Goal: Task Accomplishment & Management: Manage account settings

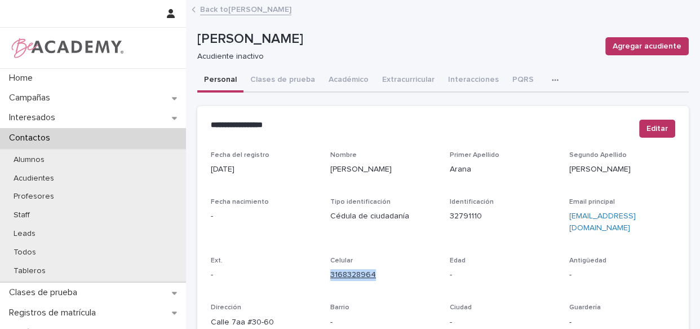
drag, startPoint x: 375, startPoint y: 261, endPoint x: 330, endPoint y: 261, distance: 44.5
click at [330, 269] on p "3168328964" at bounding box center [383, 275] width 106 height 12
copy link "3168328964"
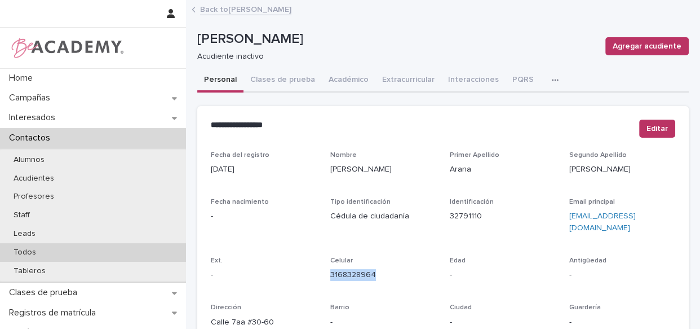
click at [28, 254] on p "Todos" at bounding box center [25, 252] width 41 height 10
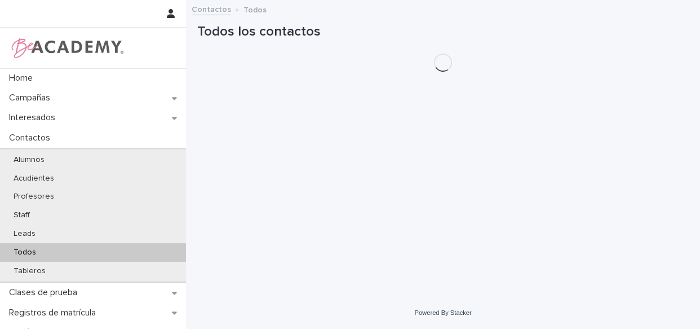
click at [87, 247] on div "Todos" at bounding box center [93, 252] width 186 height 19
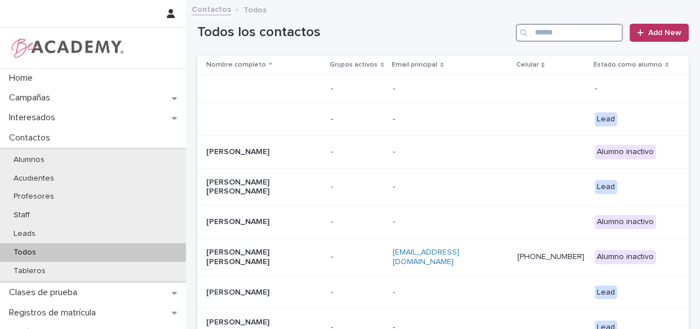
click at [574, 28] on input "Search" at bounding box center [569, 33] width 107 height 18
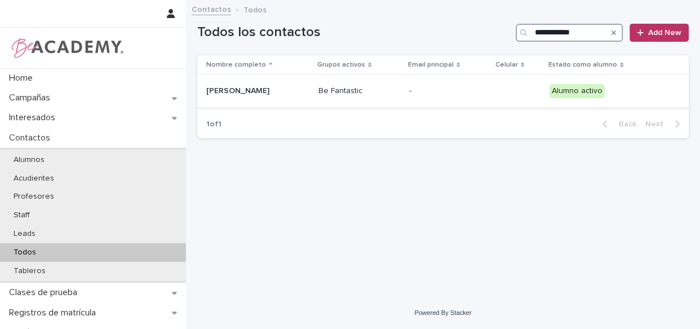
type input "**********"
click at [405, 104] on td "Be Fantastic" at bounding box center [359, 91] width 91 height 33
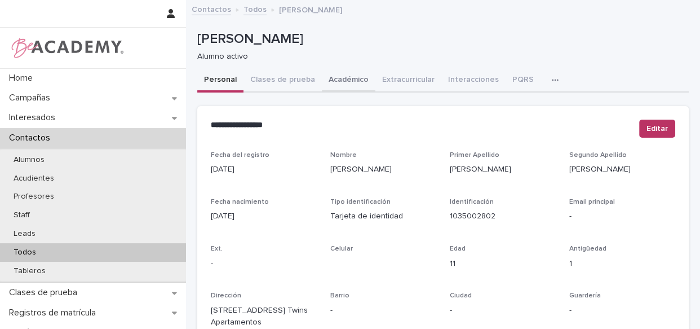
click at [327, 74] on button "Académico" at bounding box center [349, 81] width 54 height 24
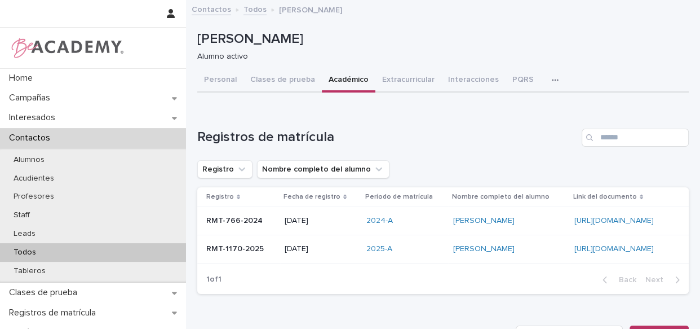
click at [693, 112] on div "Home Campañas Interesados Contactos Alumnos Acudientes Profesores Staff Leads T…" at bounding box center [350, 164] width 700 height 329
click at [526, 78] on button "PQRS" at bounding box center [523, 81] width 35 height 24
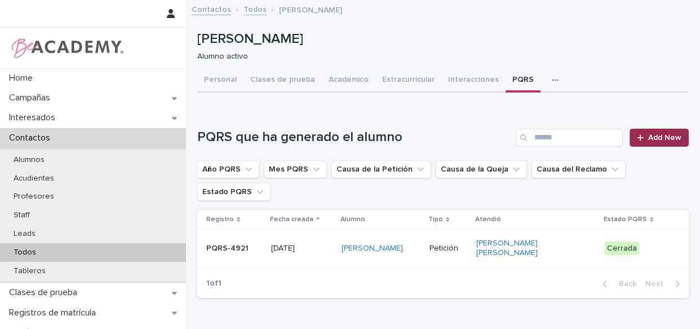
click at [651, 140] on span "Add New" at bounding box center [664, 138] width 33 height 8
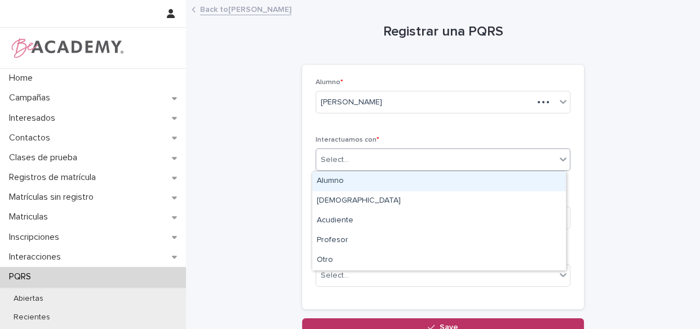
click at [380, 162] on div "Select..." at bounding box center [436, 159] width 240 height 19
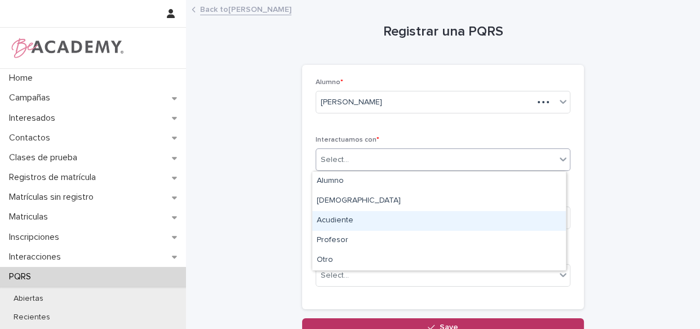
click at [328, 218] on div "Acudiente" at bounding box center [439, 221] width 254 height 20
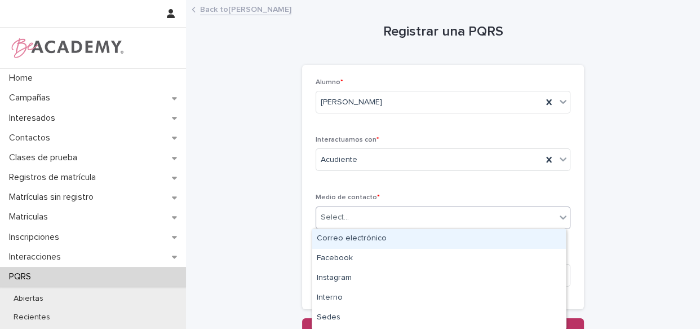
click at [348, 215] on div "Select..." at bounding box center [436, 217] width 240 height 19
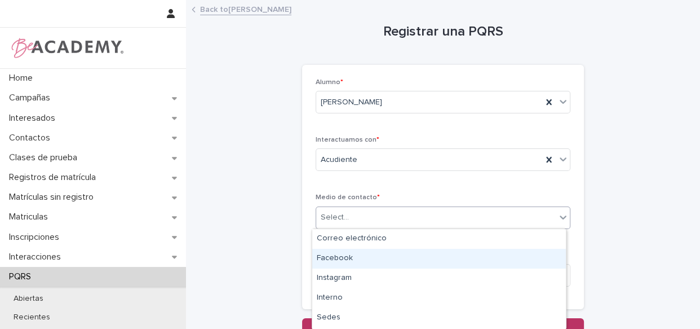
type input "*"
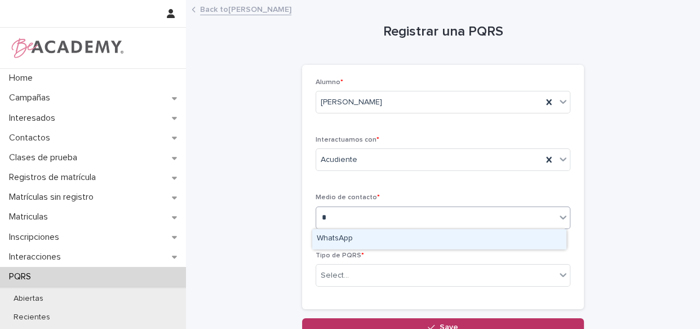
click at [366, 236] on div "WhatsApp" at bounding box center [439, 239] width 254 height 20
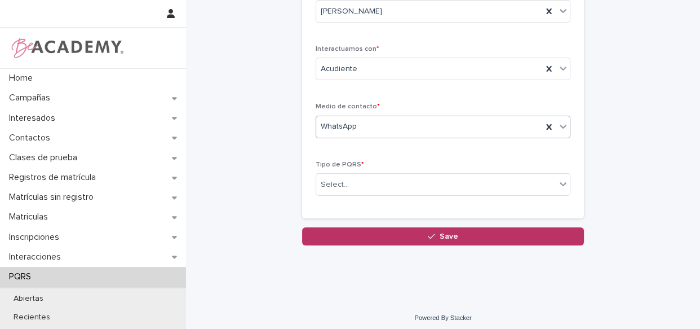
scroll to position [95, 0]
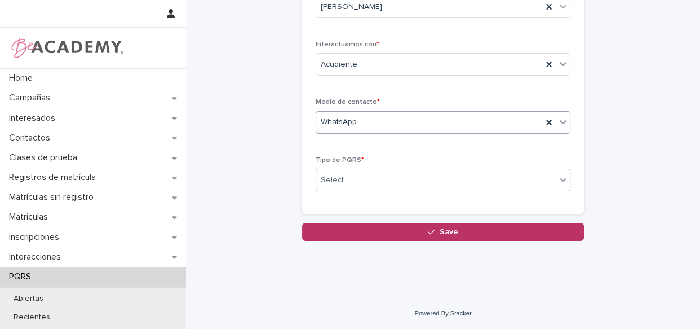
click at [393, 179] on div "Select..." at bounding box center [436, 180] width 240 height 19
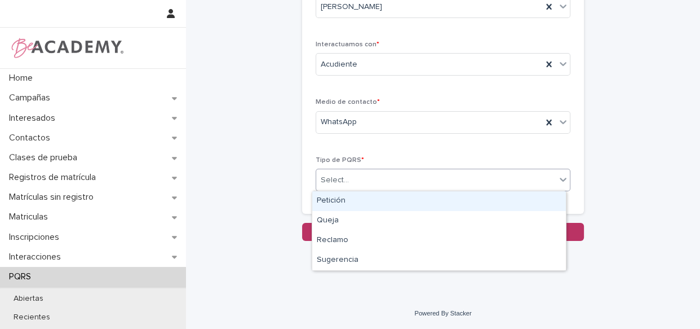
click at [369, 206] on div "Petición" at bounding box center [439, 201] width 254 height 20
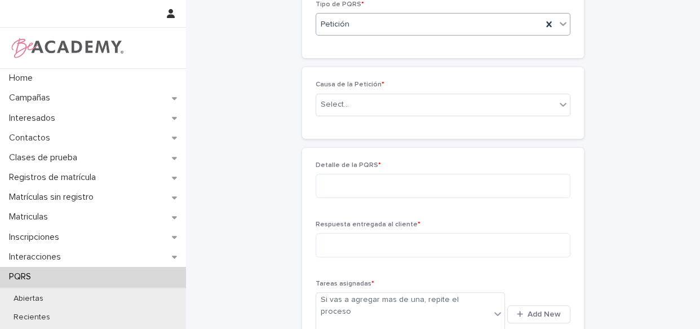
scroll to position [242, 0]
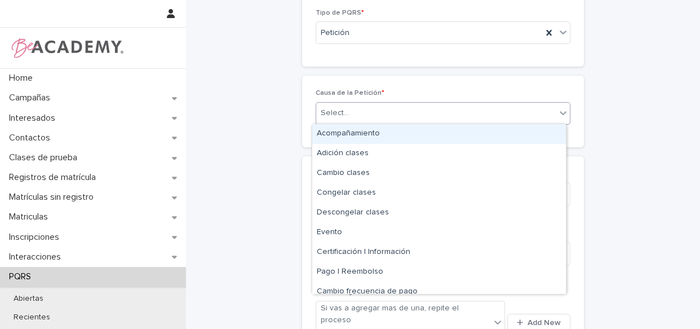
click at [400, 116] on div "Select..." at bounding box center [436, 113] width 240 height 19
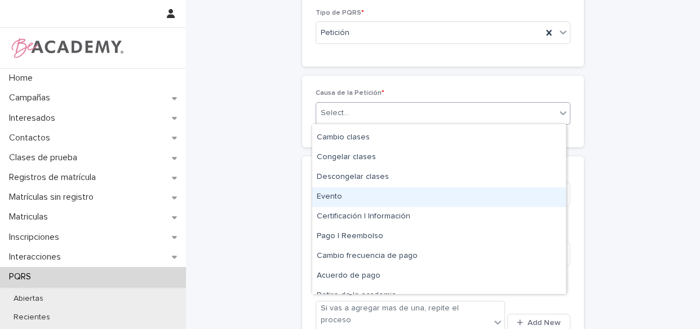
scroll to position [51, 0]
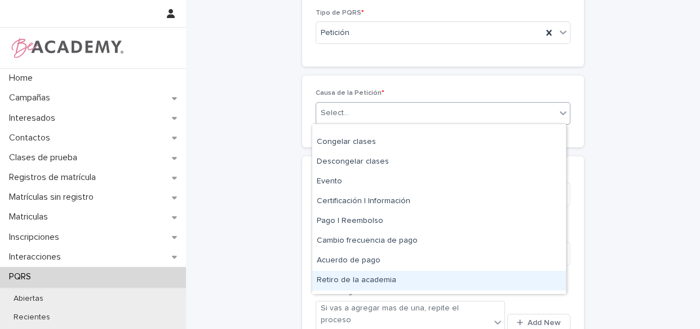
click at [375, 279] on div "Retiro de la academia" at bounding box center [439, 281] width 254 height 20
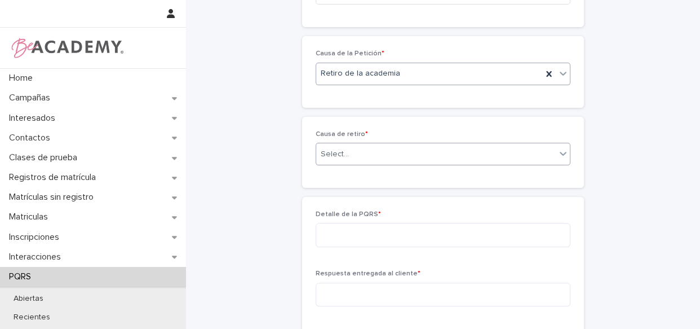
scroll to position [282, 0]
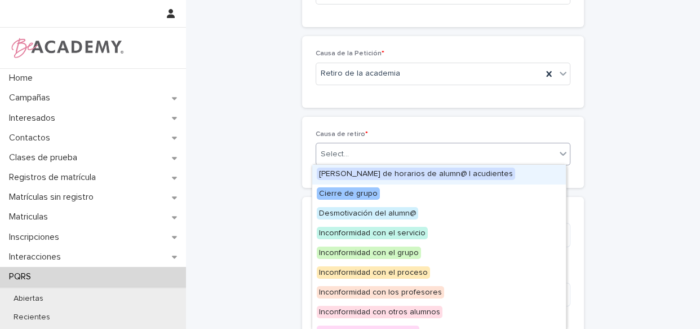
click at [353, 160] on div "Select..." at bounding box center [436, 154] width 240 height 19
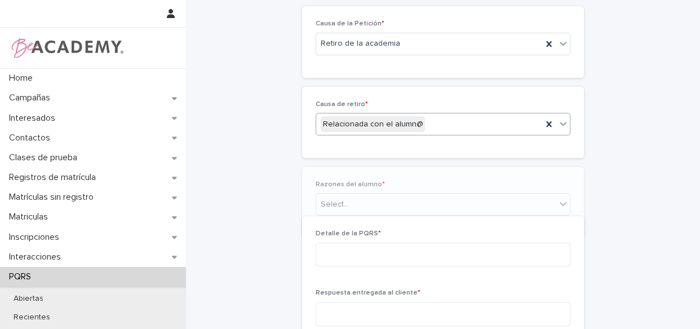
scroll to position [322, 0]
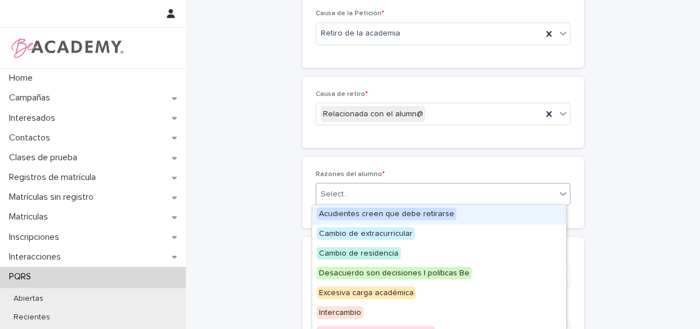
click at [383, 196] on div "Select..." at bounding box center [436, 194] width 240 height 19
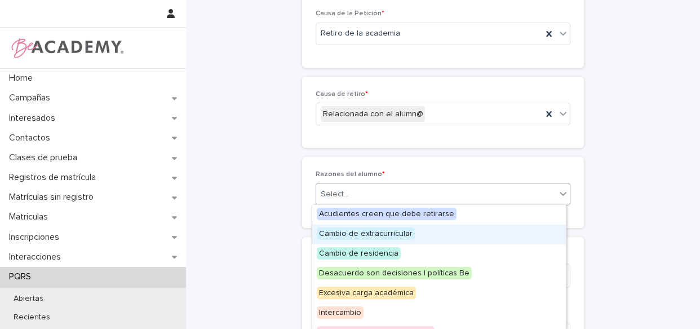
click at [402, 241] on div "Cambio de extracurricular" at bounding box center [439, 234] width 254 height 20
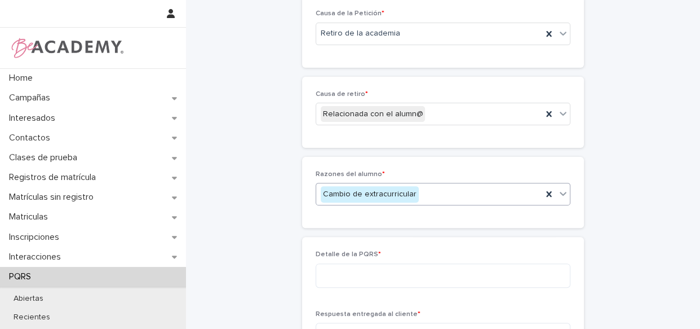
scroll to position [424, 0]
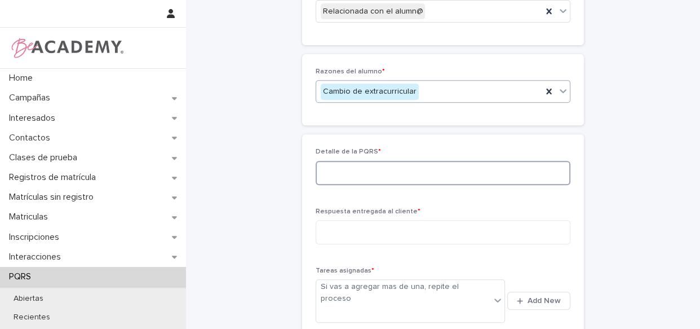
click at [411, 170] on textarea at bounding box center [443, 173] width 255 height 24
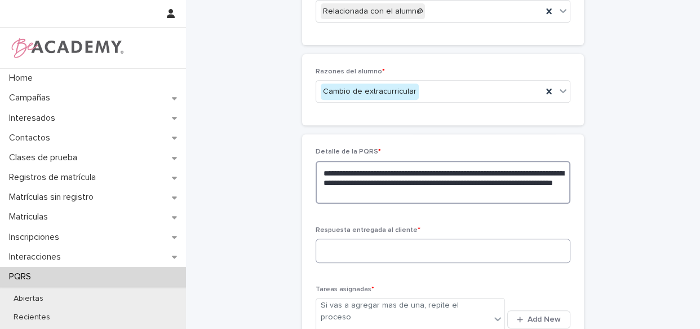
type textarea "**********"
click at [382, 254] on textarea at bounding box center [443, 250] width 255 height 24
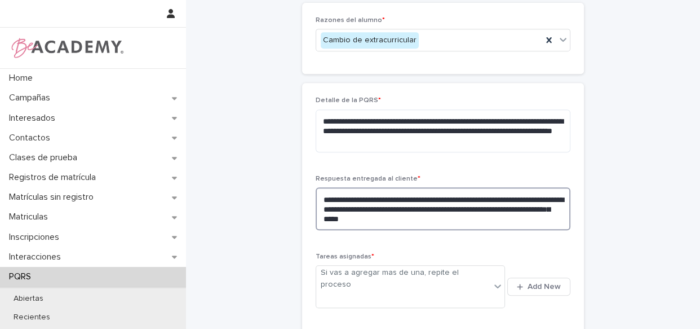
scroll to position [578, 0]
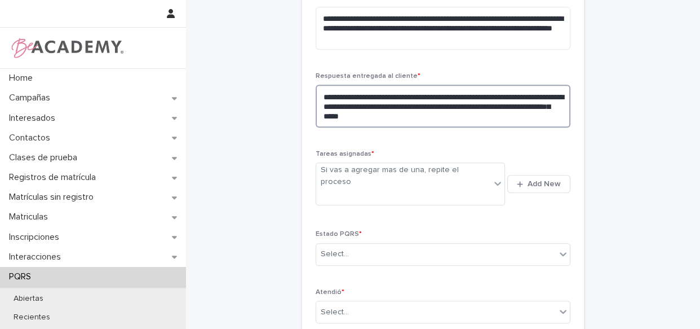
type textarea "**********"
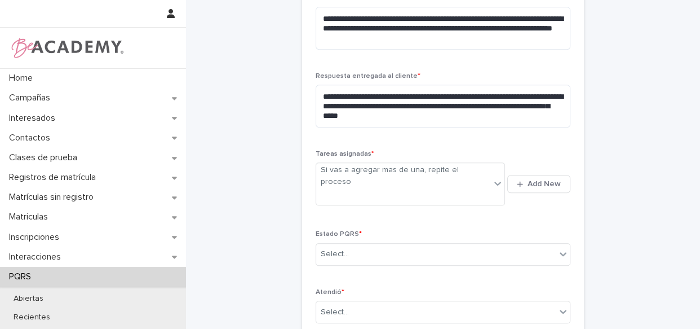
click at [524, 160] on div "Si vas a agregar mas de una, repite el proceso Add New" at bounding box center [443, 183] width 255 height 47
click at [528, 180] on span "Add New" at bounding box center [544, 184] width 33 height 8
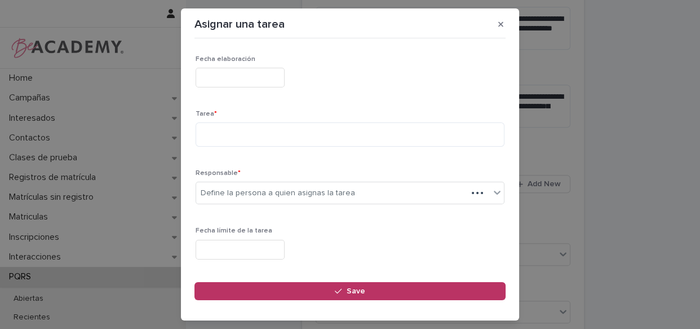
click at [257, 74] on input "text" at bounding box center [240, 78] width 89 height 20
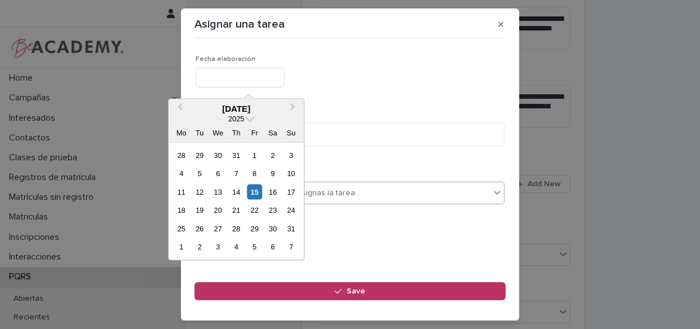
click at [254, 190] on div "15" at bounding box center [254, 191] width 15 height 15
type input "**********"
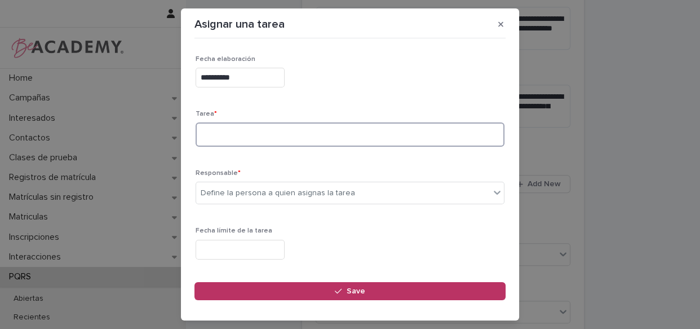
click at [260, 141] on textarea at bounding box center [350, 134] width 309 height 24
type textarea "**********"
click at [294, 197] on div "Define la persona a quien asignas la tarea" at bounding box center [278, 193] width 154 height 12
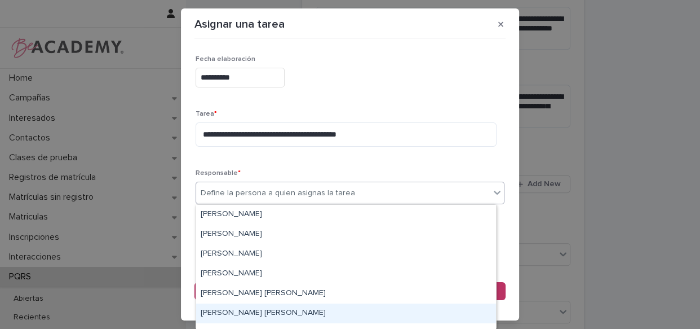
click at [280, 307] on div "[PERSON_NAME] [PERSON_NAME]" at bounding box center [346, 313] width 300 height 20
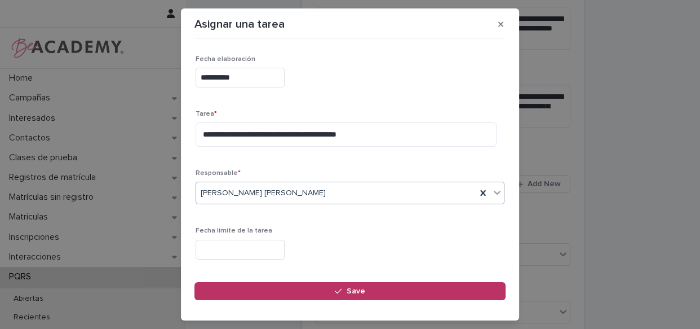
click at [282, 244] on input "text" at bounding box center [240, 250] width 89 height 20
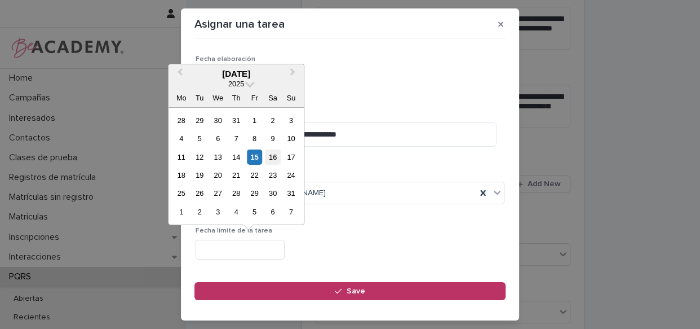
click at [271, 155] on div "16" at bounding box center [272, 156] width 15 height 15
type input "**********"
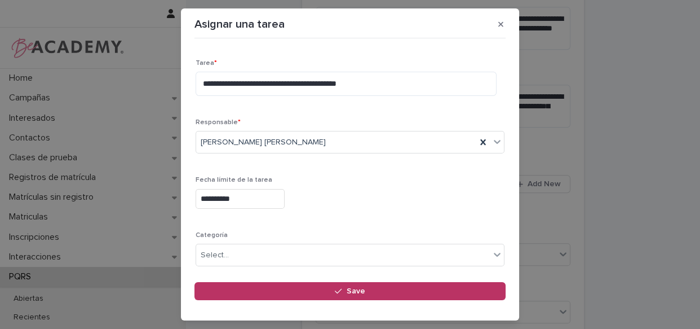
scroll to position [102, 0]
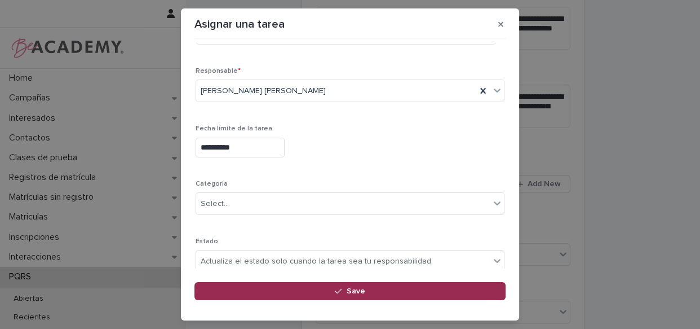
click at [344, 292] on div "button" at bounding box center [340, 291] width 11 height 8
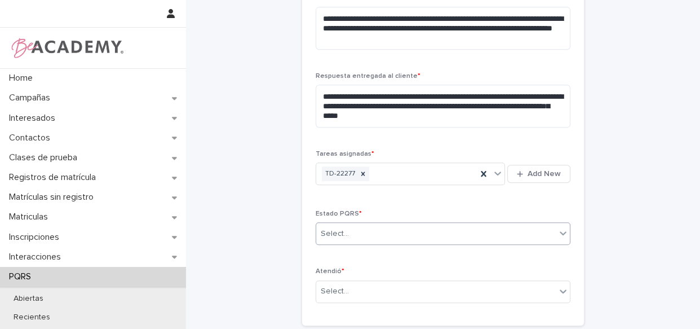
click at [385, 237] on div "Select..." at bounding box center [436, 233] width 240 height 19
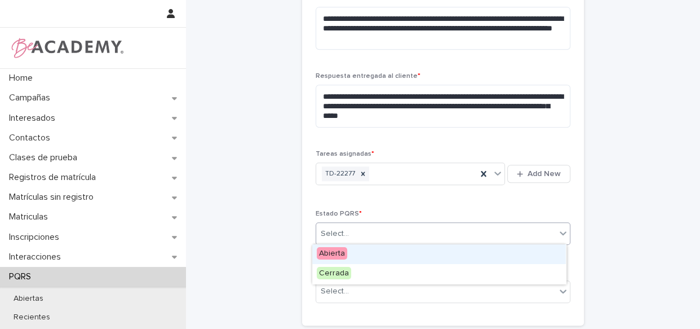
click at [381, 252] on div "Abierta" at bounding box center [439, 254] width 254 height 20
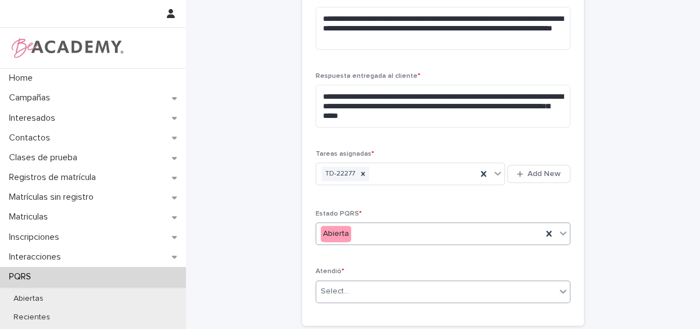
click at [371, 293] on div "Select..." at bounding box center [436, 291] width 240 height 19
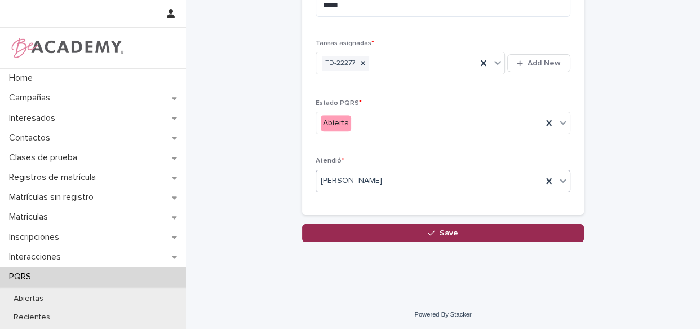
click at [413, 230] on button "Save" at bounding box center [443, 233] width 282 height 18
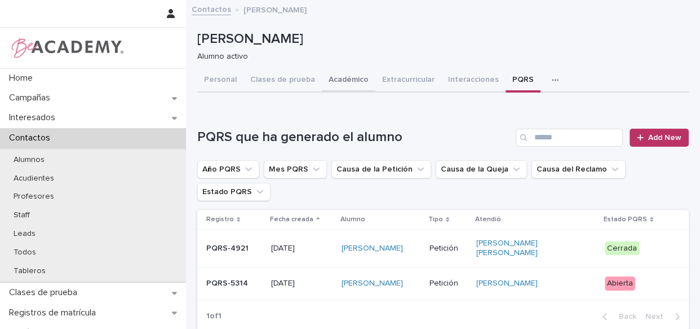
click at [347, 81] on button "Académico" at bounding box center [349, 81] width 54 height 24
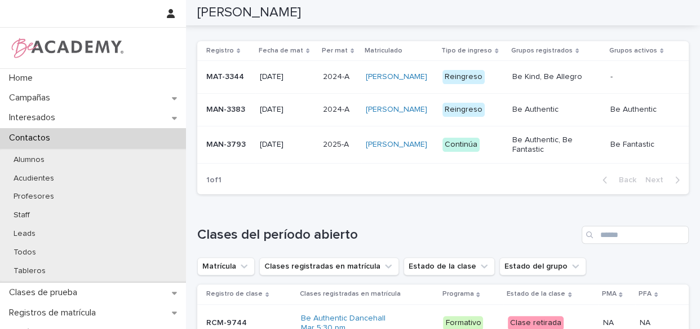
scroll to position [356, 0]
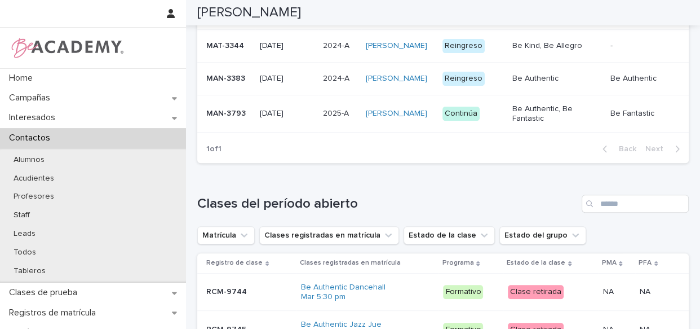
click at [433, 123] on div "Luciana Najera Colmenares" at bounding box center [400, 113] width 68 height 19
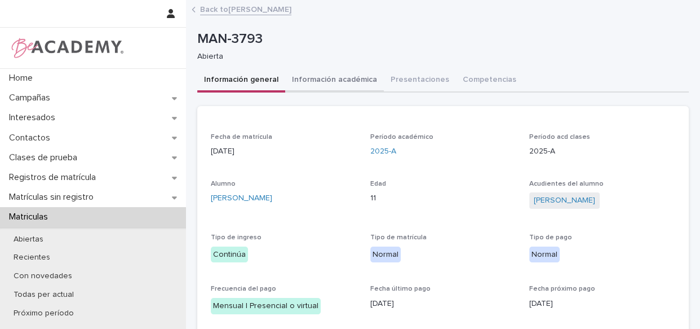
click at [352, 84] on button "Información académica" at bounding box center [334, 81] width 99 height 24
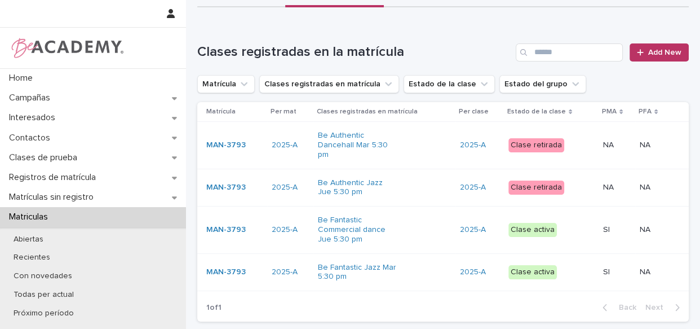
scroll to position [102, 0]
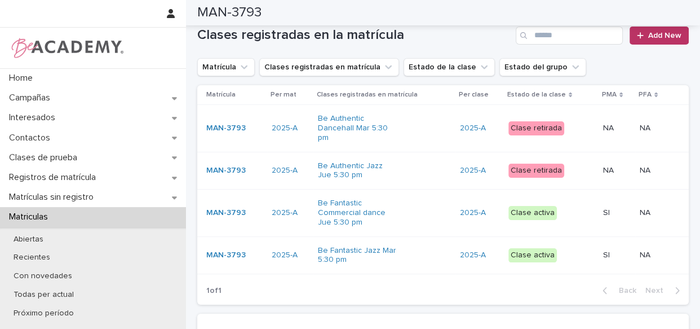
click at [434, 203] on div "Be Fantastic Commercial dance Jue 5:30 pm" at bounding box center [384, 212] width 133 height 37
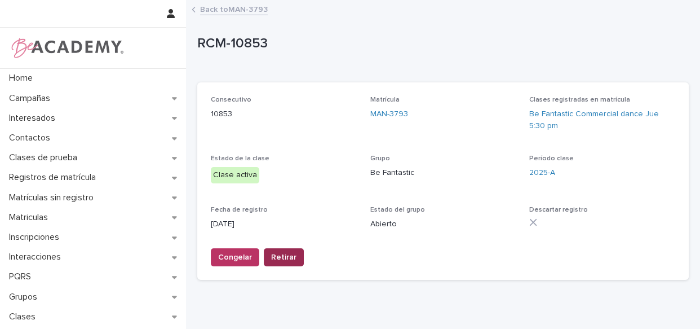
click at [281, 260] on span "Retirar" at bounding box center [283, 256] width 25 height 11
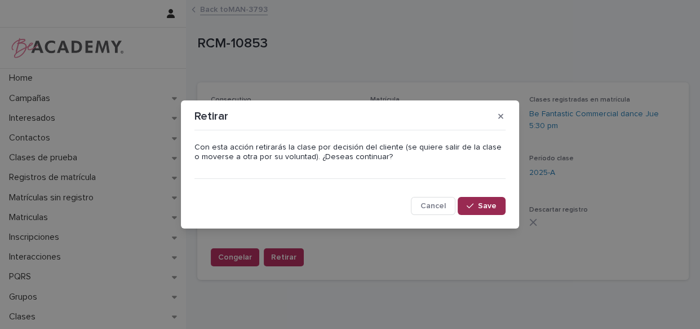
click at [477, 203] on div "button" at bounding box center [472, 206] width 11 height 8
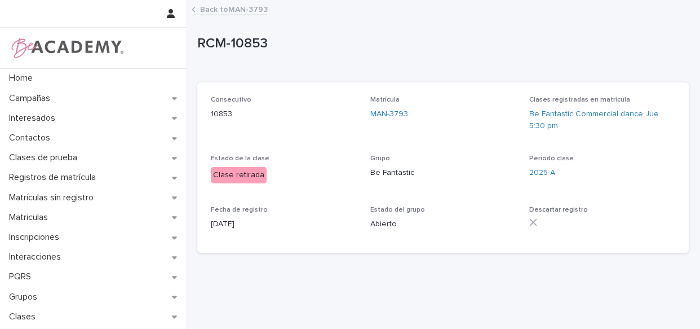
click at [220, 12] on link "Back to MAN-3793" at bounding box center [234, 8] width 68 height 13
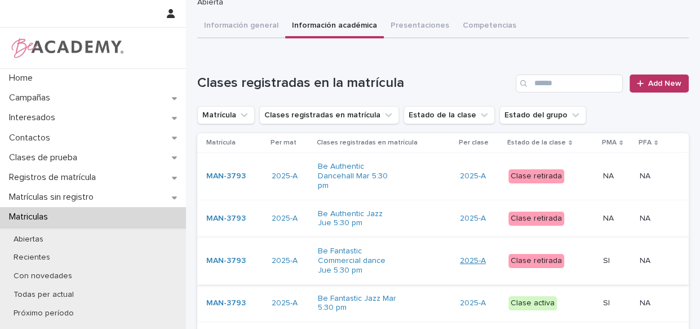
scroll to position [102, 0]
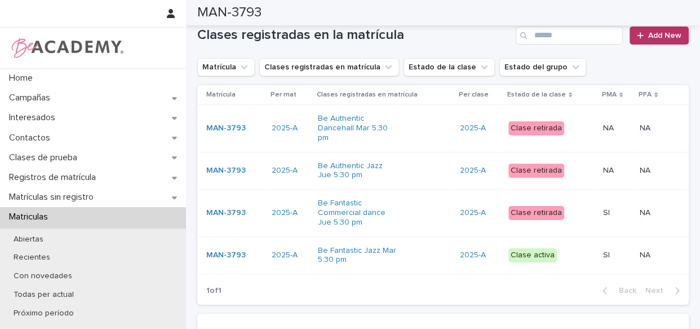
click at [437, 252] on div "Be Fantastic Jazz Mar 5:30 pm" at bounding box center [384, 255] width 133 height 28
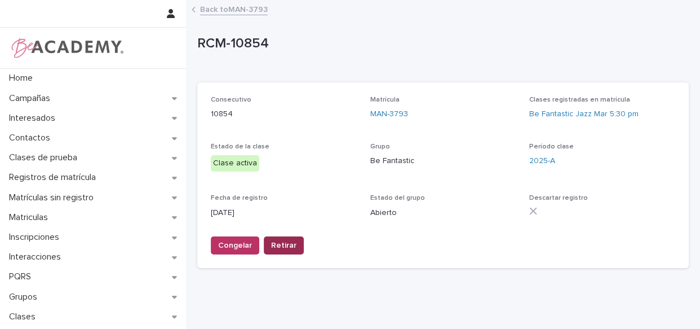
click at [281, 241] on span "Retirar" at bounding box center [283, 245] width 25 height 11
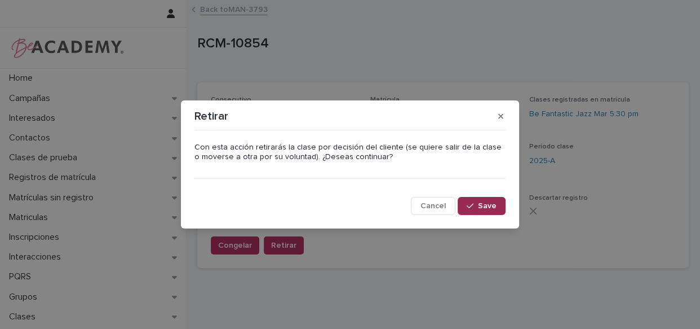
click at [480, 205] on span "Save" at bounding box center [487, 206] width 19 height 8
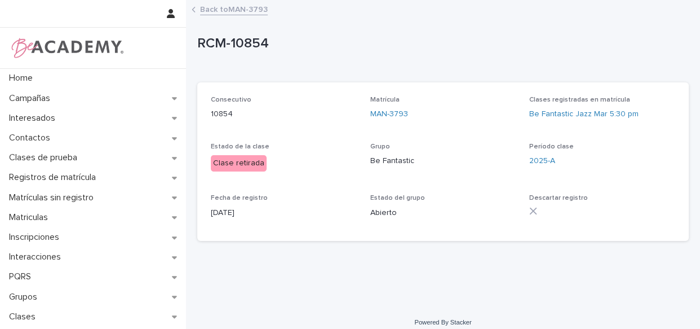
click at [220, 7] on link "Back to MAN-3793" at bounding box center [234, 8] width 68 height 13
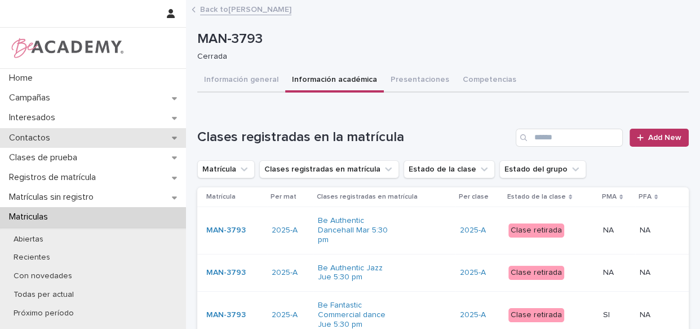
click at [40, 140] on p "Contactos" at bounding box center [32, 137] width 55 height 11
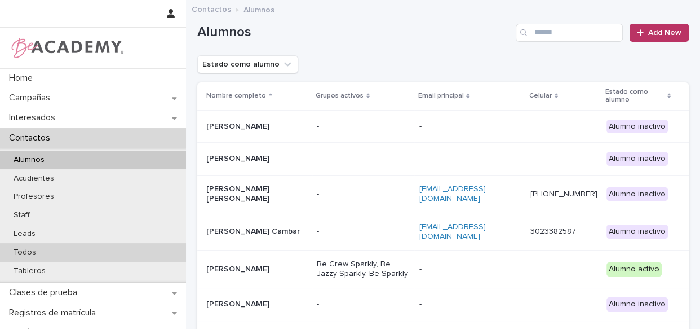
click at [28, 252] on p "Todos" at bounding box center [25, 252] width 41 height 10
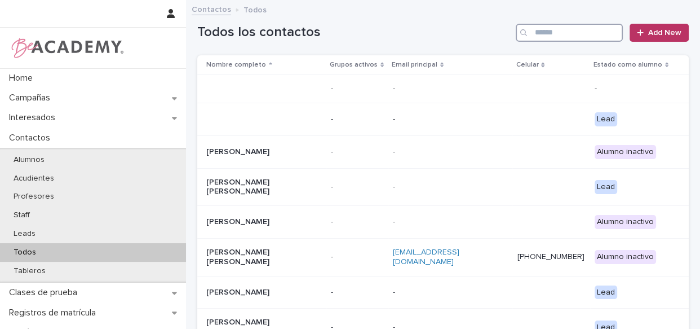
click at [546, 32] on input "Search" at bounding box center [569, 33] width 107 height 18
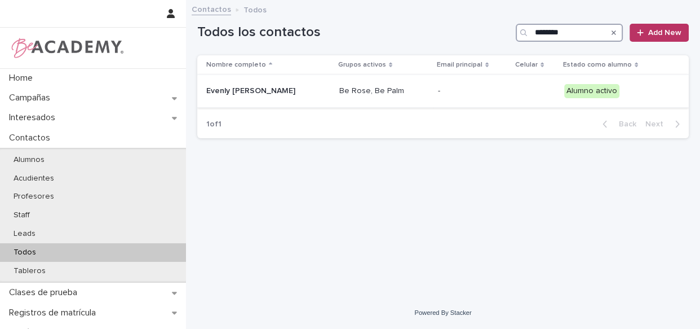
type input "********"
click at [427, 98] on div "Be Rose, Be Palm" at bounding box center [384, 91] width 90 height 19
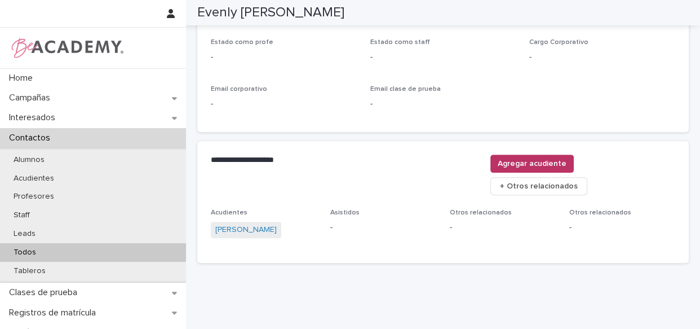
scroll to position [502, 0]
click at [268, 223] on link "Evelyn Montilla Cordero" at bounding box center [245, 229] width 61 height 12
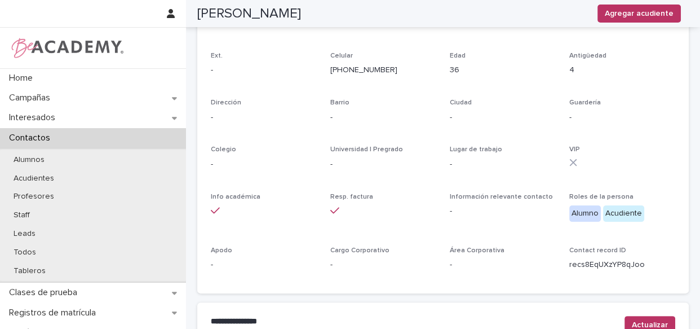
scroll to position [102, 0]
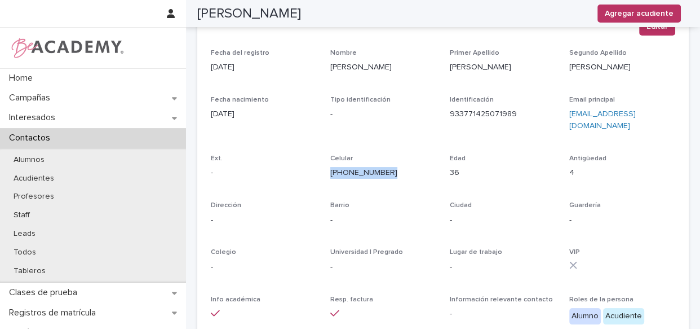
drag, startPoint x: 378, startPoint y: 173, endPoint x: 326, endPoint y: 176, distance: 51.9
click at [326, 176] on div "Fecha del registro 06/02/2021 Nombre Evelyn Primer Apellido Montilla Segundo Ap…" at bounding box center [443, 215] width 464 height 333
copy link "(305) 348-1297"
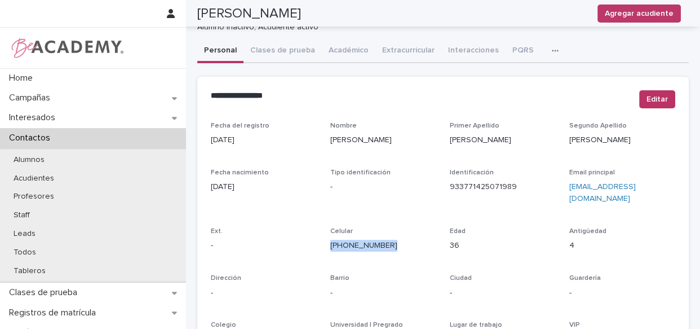
scroll to position [0, 0]
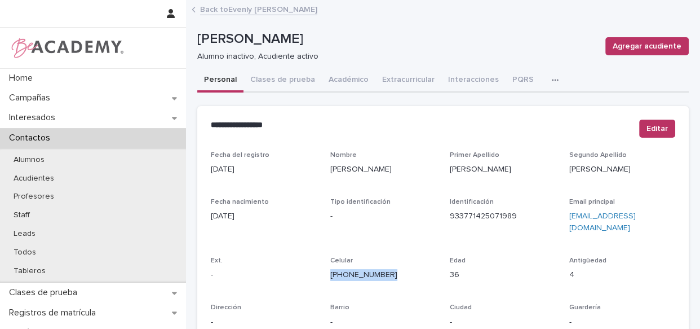
click at [237, 11] on link "Back to Evenly Joy Ortiz Montilla" at bounding box center [258, 8] width 117 height 13
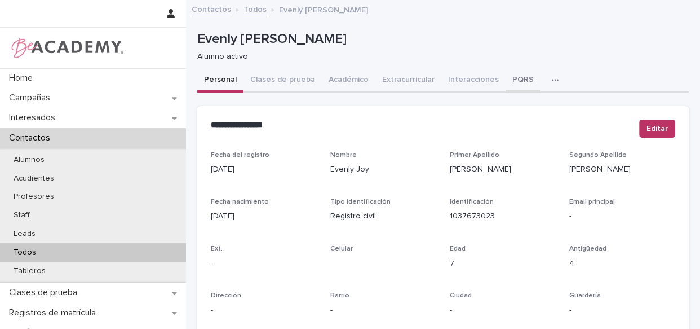
click at [518, 83] on button "PQRS" at bounding box center [523, 81] width 35 height 24
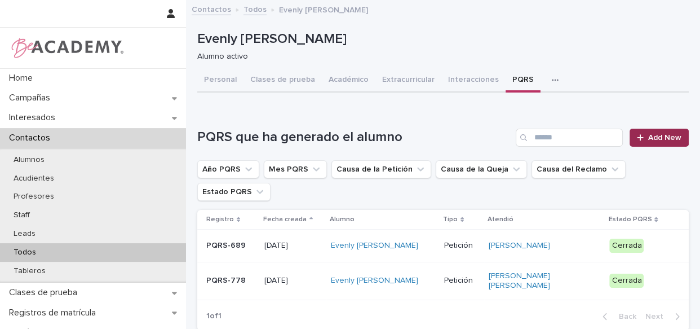
click at [653, 135] on span "Add New" at bounding box center [664, 138] width 33 height 8
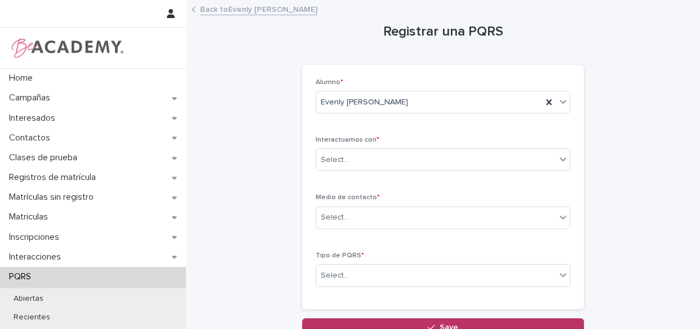
click at [245, 6] on link "Back to Evenly Joy Ortiz Montilla" at bounding box center [258, 8] width 117 height 13
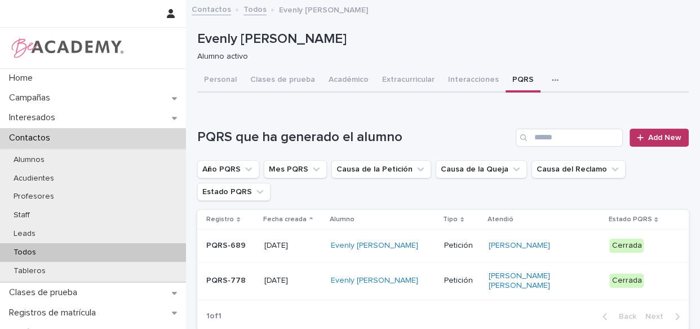
click at [435, 247] on div "Evenly Joy Ortiz Montilla" at bounding box center [383, 245] width 104 height 19
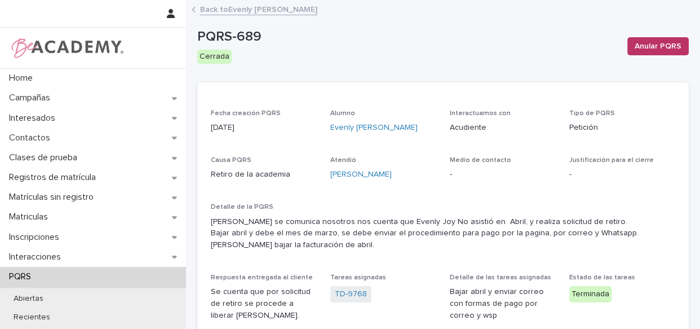
click at [227, 9] on link "Back to Evenly Joy Ortiz Montilla" at bounding box center [258, 8] width 117 height 13
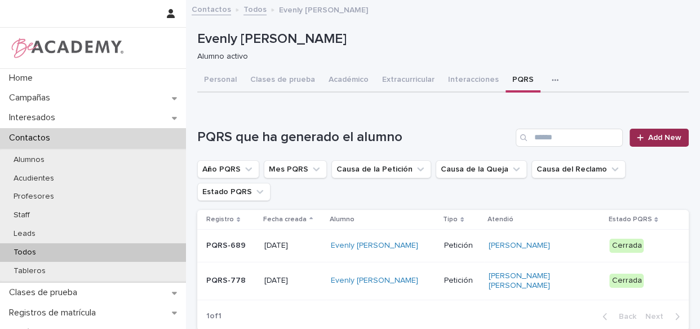
click at [657, 143] on link "Add New" at bounding box center [659, 137] width 59 height 18
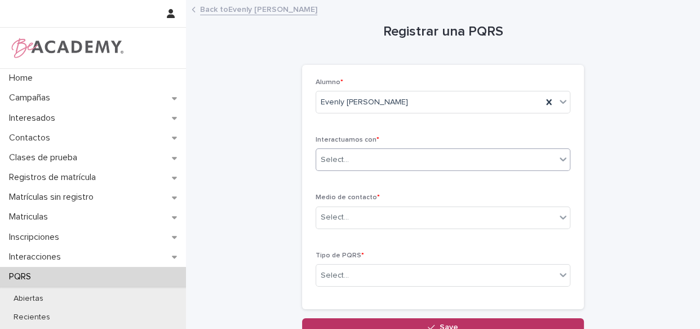
click at [382, 162] on div "Select..." at bounding box center [436, 159] width 240 height 19
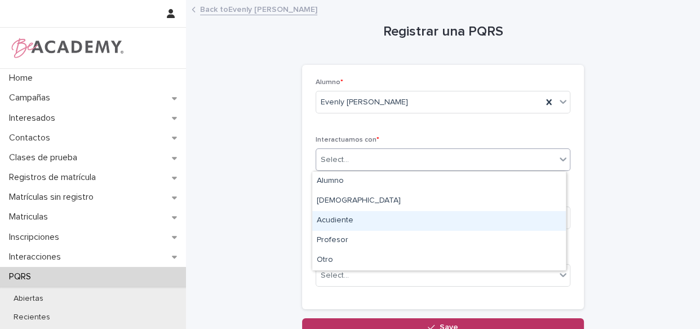
click at [341, 224] on div "Acudiente" at bounding box center [439, 221] width 254 height 20
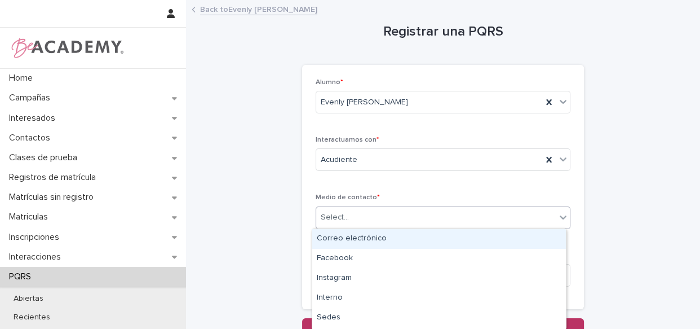
click at [342, 223] on div "Select..." at bounding box center [436, 217] width 240 height 19
type input "*"
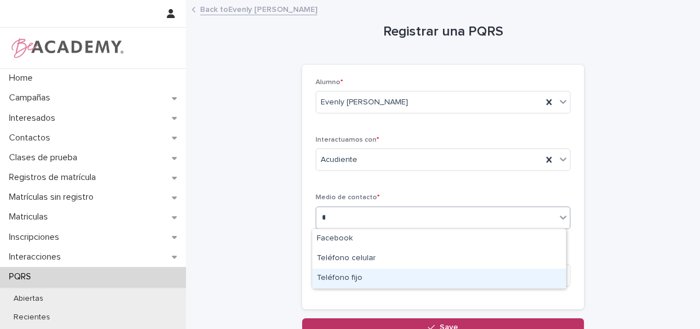
click at [344, 273] on div "Teléfono fijo" at bounding box center [439, 278] width 254 height 20
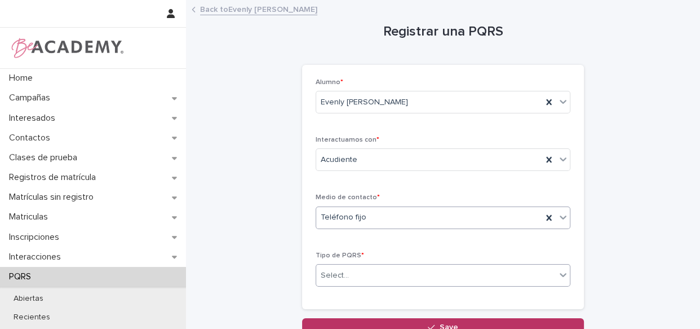
click at [373, 272] on div "Select..." at bounding box center [436, 275] width 240 height 19
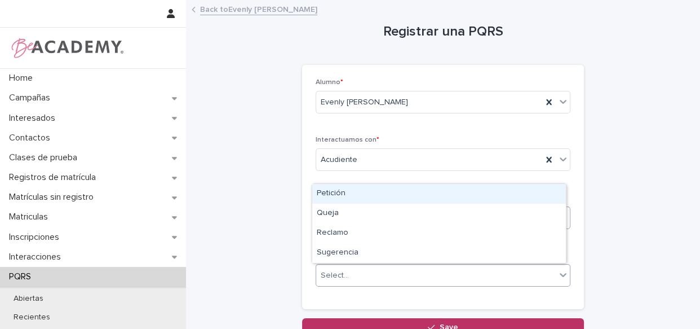
drag, startPoint x: 383, startPoint y: 268, endPoint x: 380, endPoint y: 194, distance: 73.3
click at [379, 196] on div "Petición" at bounding box center [439, 194] width 254 height 20
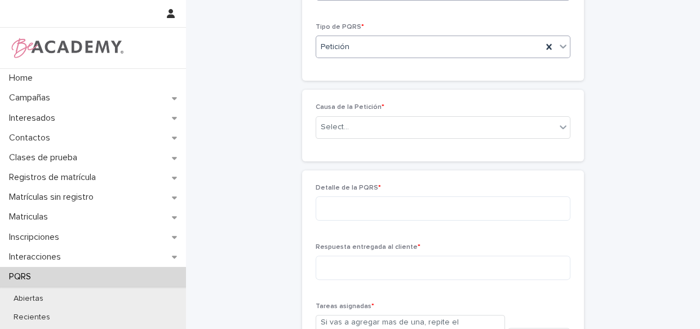
scroll to position [241, 0]
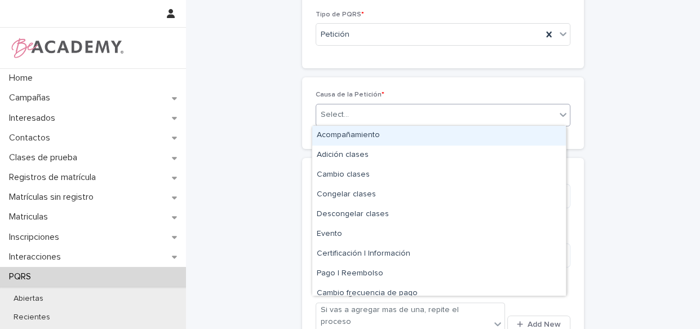
click at [450, 118] on div "Select..." at bounding box center [436, 114] width 240 height 19
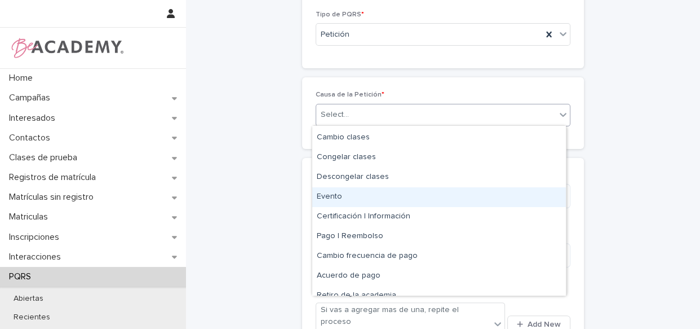
scroll to position [51, 0]
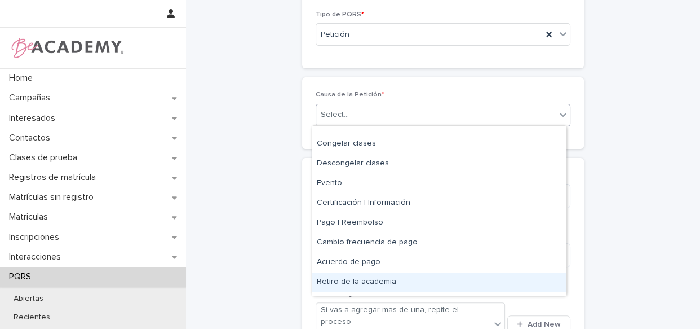
click at [372, 282] on div "Retiro de la academia" at bounding box center [439, 282] width 254 height 20
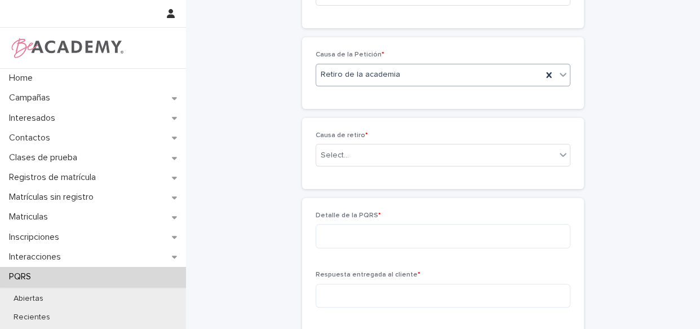
scroll to position [281, 0]
click at [372, 156] on div "Select..." at bounding box center [436, 155] width 240 height 19
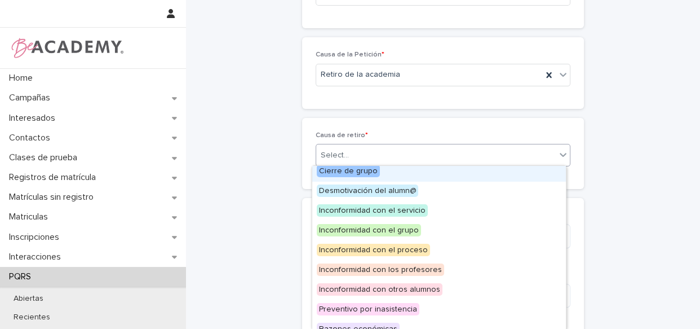
scroll to position [54, 0]
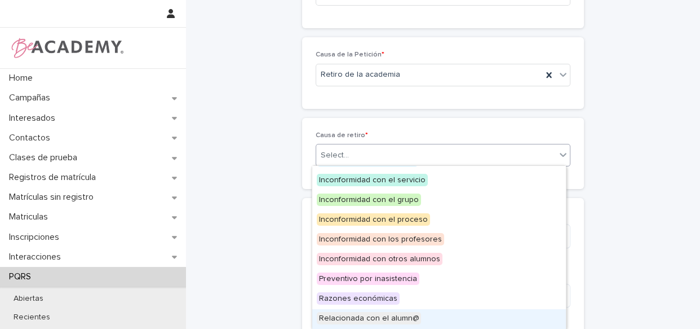
drag, startPoint x: 570, startPoint y: 263, endPoint x: 399, endPoint y: 317, distance: 179.5
click at [399, 317] on span "Relacionada con el alumn@" at bounding box center [369, 318] width 104 height 12
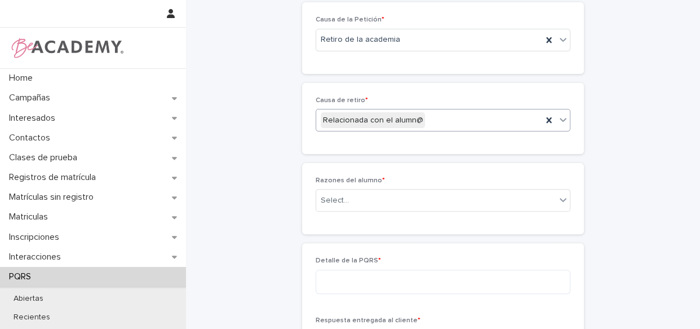
scroll to position [321, 0]
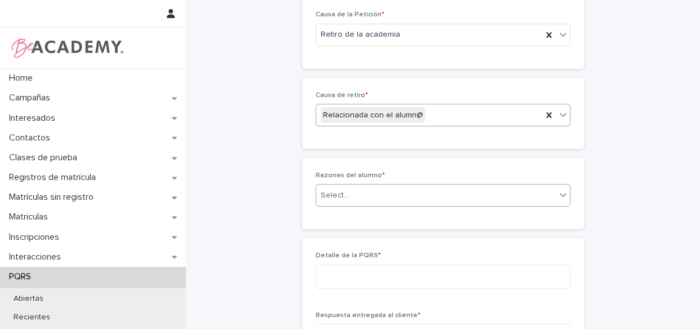
click at [330, 186] on div "Select..." at bounding box center [436, 195] width 240 height 19
click at [468, 198] on div "Select..." at bounding box center [436, 195] width 240 height 19
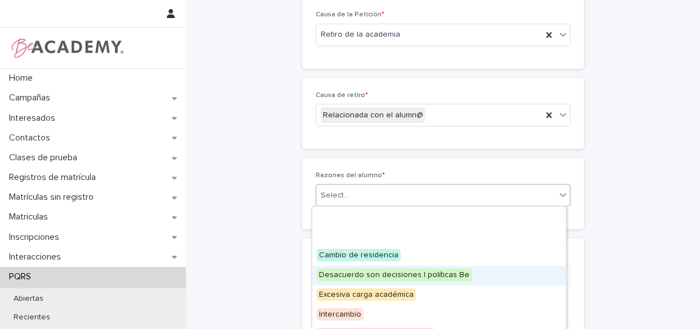
scroll to position [74, 0]
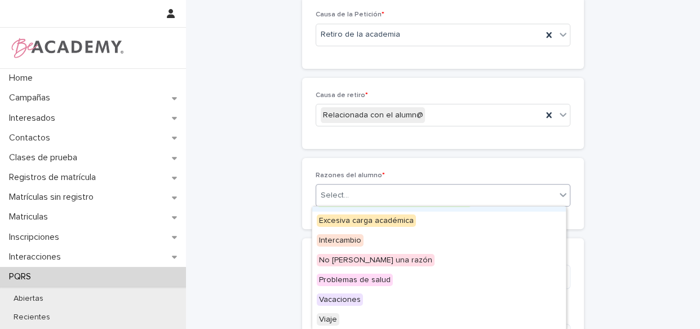
click at [348, 297] on div "Cambio de residencia Desacuerdo son decisiones | políticas Be Excesiva carga ac…" at bounding box center [439, 267] width 254 height 123
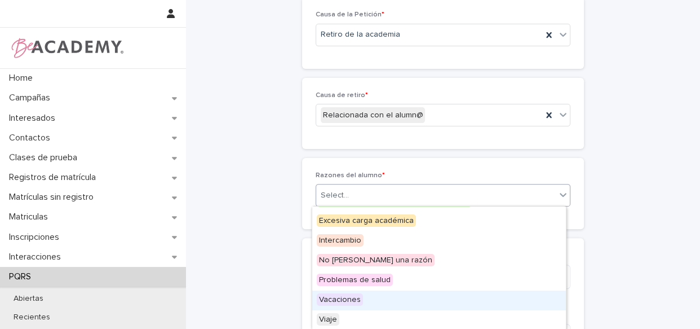
click at [379, 298] on div "Vacaciones" at bounding box center [439, 300] width 254 height 20
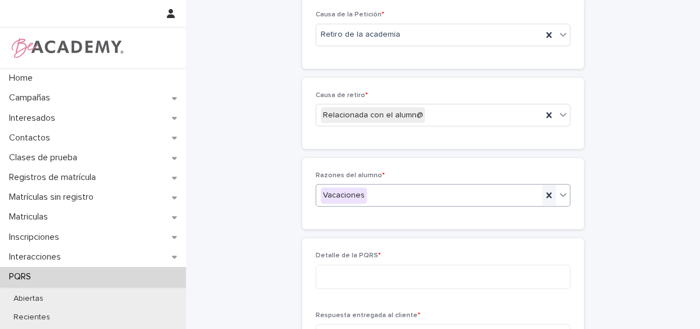
click at [546, 195] on icon at bounding box center [548, 195] width 5 height 6
click at [557, 192] on icon at bounding box center [562, 194] width 11 height 11
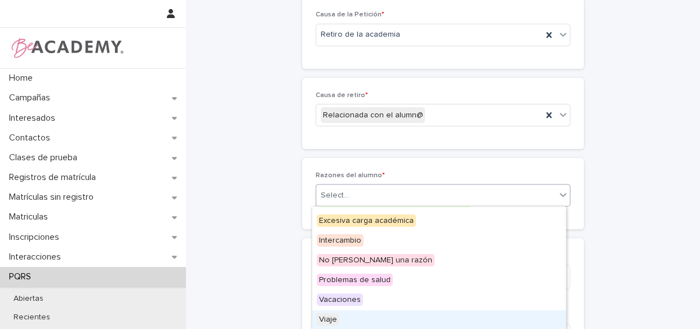
drag, startPoint x: 439, startPoint y: 289, endPoint x: 403, endPoint y: 312, distance: 42.8
click at [402, 313] on div "Viaje" at bounding box center [439, 320] width 254 height 20
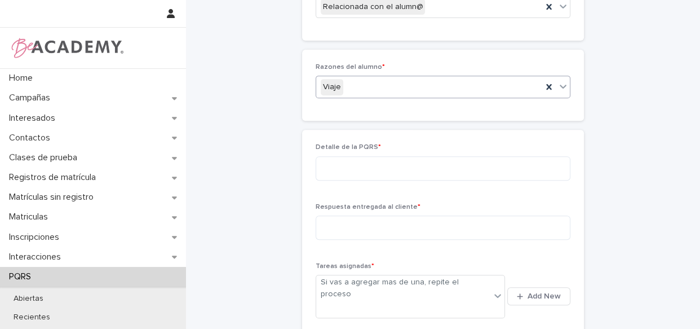
scroll to position [431, 0]
click at [450, 168] on textarea at bounding box center [443, 166] width 255 height 24
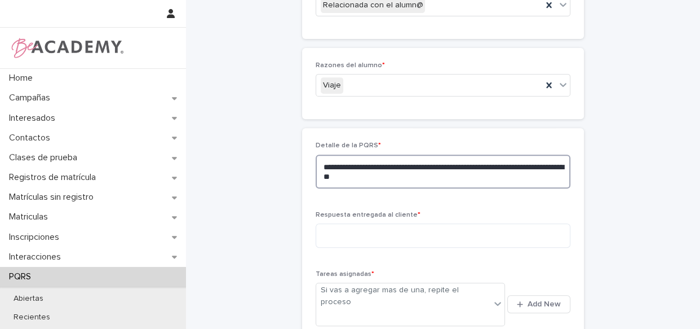
click at [394, 179] on textarea "**********" at bounding box center [443, 171] width 255 height 34
click at [478, 176] on textarea "**********" at bounding box center [443, 171] width 255 height 34
click at [561, 178] on textarea "**********" at bounding box center [443, 171] width 255 height 34
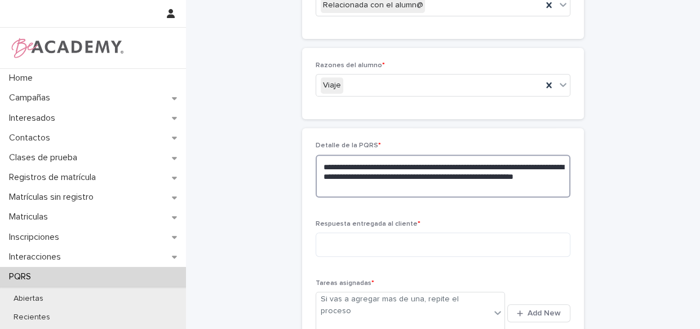
click at [393, 187] on textarea "**********" at bounding box center [443, 175] width 255 height 43
type textarea "**********"
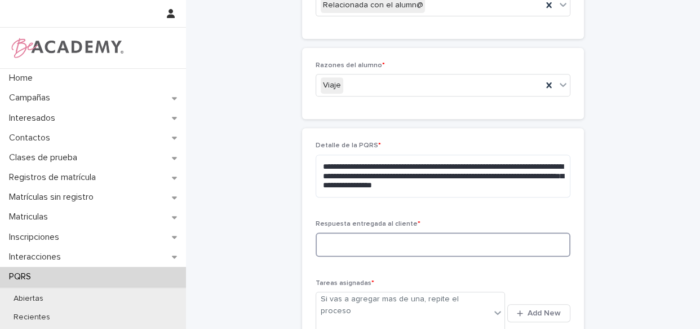
click at [346, 253] on textarea at bounding box center [443, 244] width 255 height 24
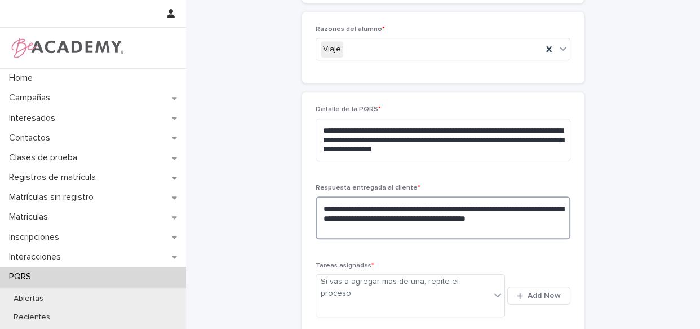
scroll to position [482, 0]
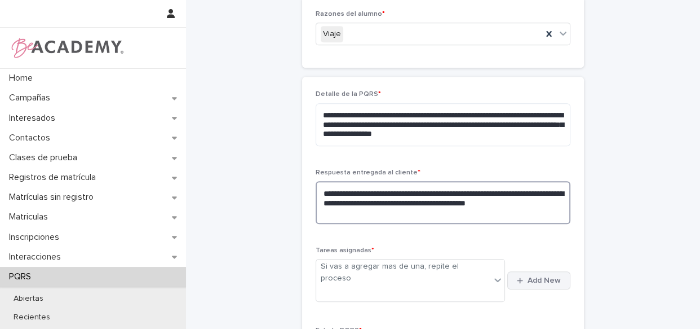
type textarea "**********"
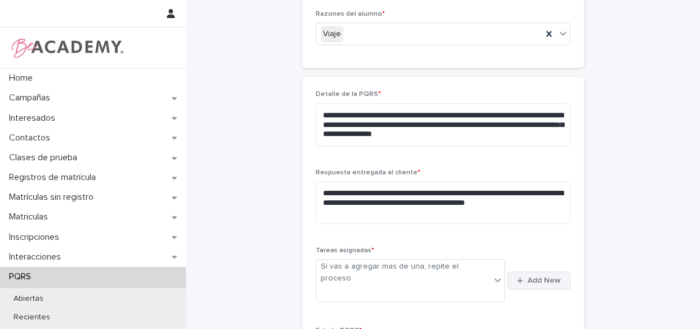
click at [523, 277] on div "button" at bounding box center [522, 280] width 11 height 7
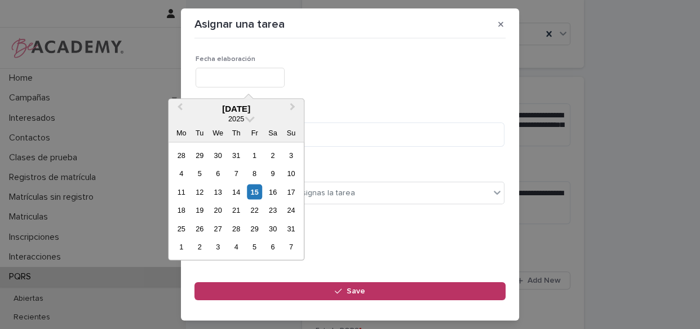
click at [229, 79] on input "text" at bounding box center [240, 78] width 89 height 20
click at [258, 190] on div "15" at bounding box center [254, 191] width 15 height 15
type input "**********"
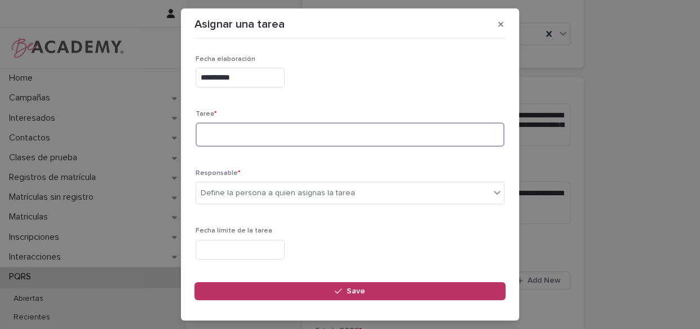
click at [263, 133] on textarea at bounding box center [350, 134] width 309 height 24
type textarea "**********"
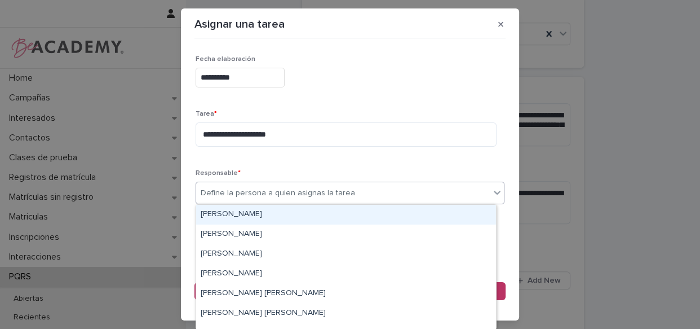
click at [255, 201] on div "Define la persona a quien asignas la tarea" at bounding box center [343, 193] width 294 height 19
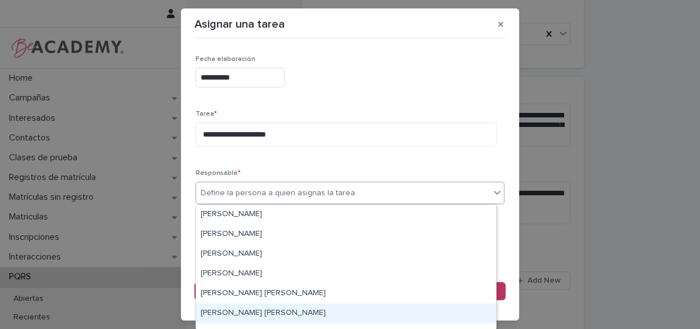
click at [246, 311] on div "[PERSON_NAME] [PERSON_NAME]" at bounding box center [346, 313] width 300 height 20
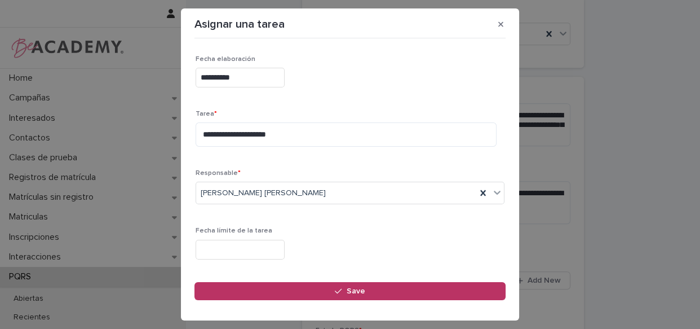
click at [246, 312] on section "**********" at bounding box center [350, 164] width 338 height 312
click at [260, 241] on input "text" at bounding box center [240, 250] width 89 height 20
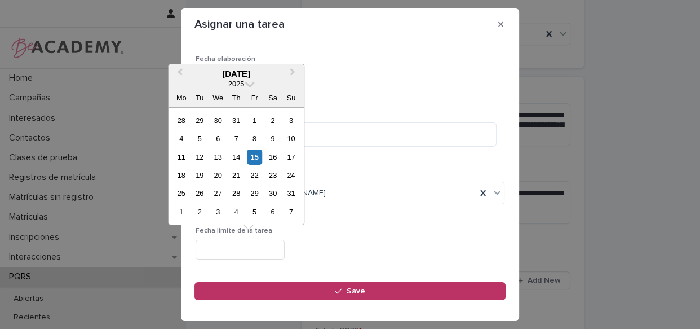
click at [377, 265] on div "Fecha límite de la tarea" at bounding box center [350, 247] width 309 height 41
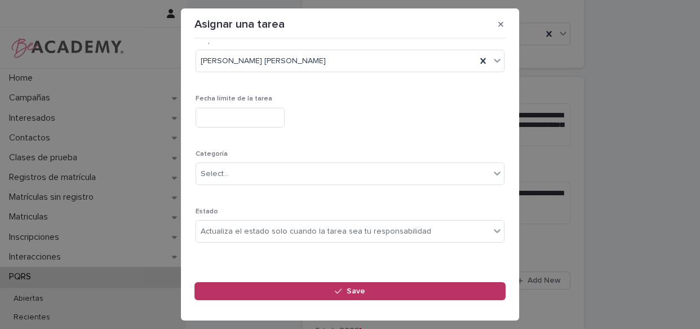
scroll to position [136, 0]
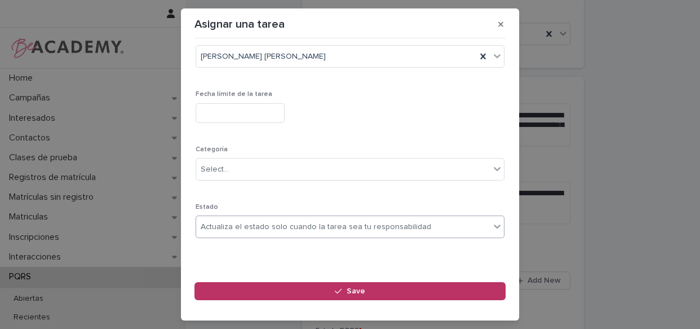
click at [407, 221] on div "Actualiza el estado solo cuando la tarea sea tu responsabilidad" at bounding box center [316, 227] width 230 height 12
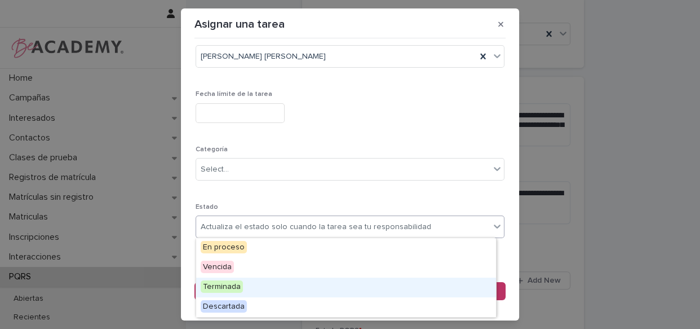
click at [302, 282] on div "Terminada" at bounding box center [346, 287] width 300 height 20
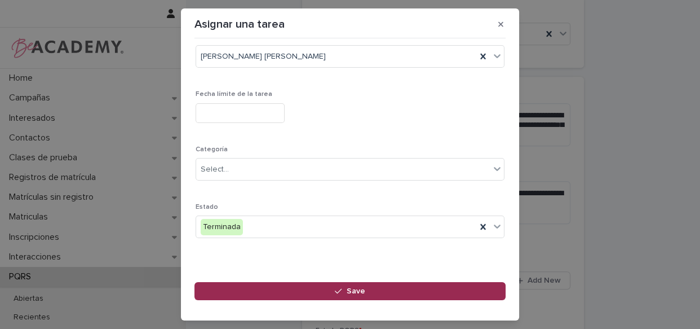
click at [309, 294] on button "Save" at bounding box center [349, 291] width 311 height 18
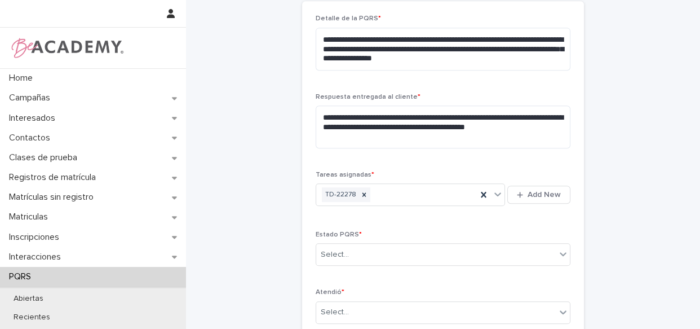
scroll to position [689, 0]
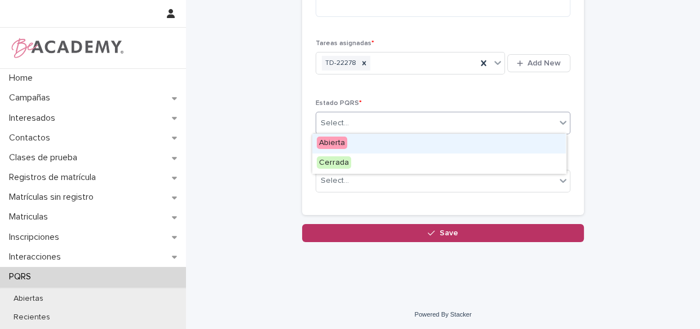
click at [477, 116] on div "Select..." at bounding box center [436, 123] width 240 height 19
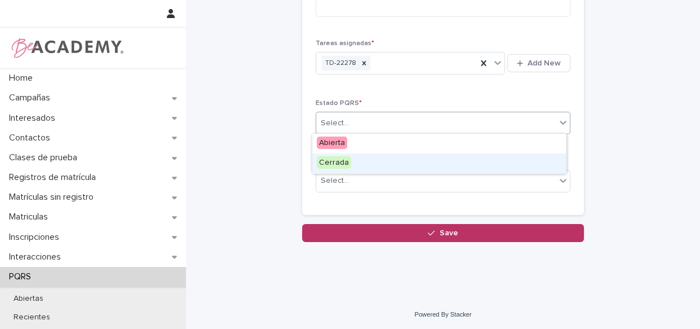
click at [402, 162] on div "Cerrada" at bounding box center [439, 163] width 254 height 20
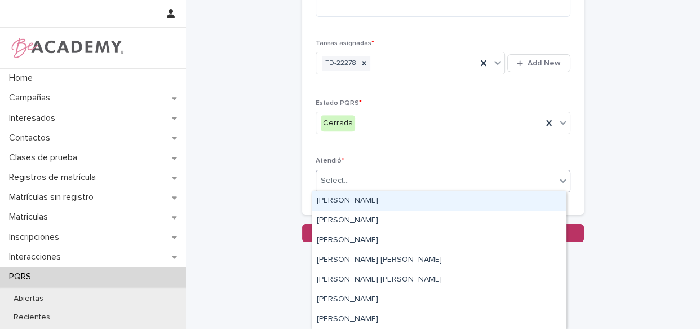
click at [383, 179] on div "Select..." at bounding box center [436, 180] width 240 height 19
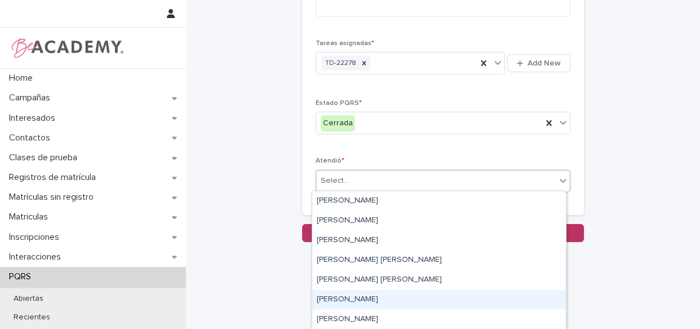
click at [348, 304] on div "[PERSON_NAME]" at bounding box center [439, 300] width 254 height 20
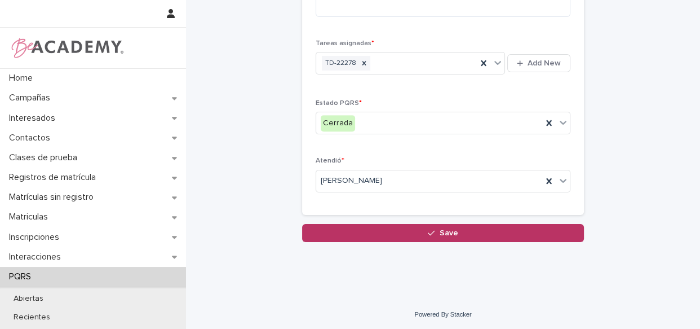
click at [511, 72] on div "TD-22278 Add New" at bounding box center [443, 63] width 255 height 27
click at [521, 67] on button "Add New" at bounding box center [538, 63] width 63 height 18
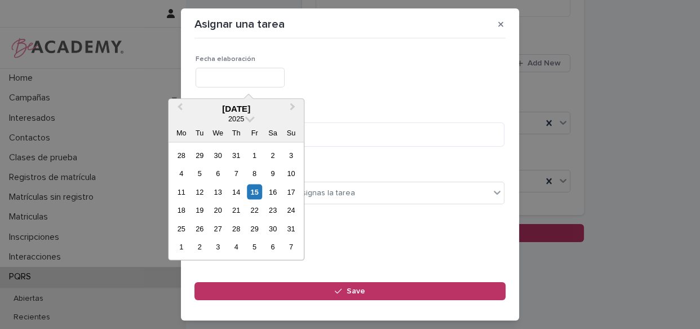
click at [261, 74] on input "text" at bounding box center [240, 78] width 89 height 20
click at [251, 184] on div "15" at bounding box center [254, 191] width 15 height 15
type input "**********"
click at [251, 184] on div "Define la persona a quien asignas la tarea" at bounding box center [343, 193] width 294 height 19
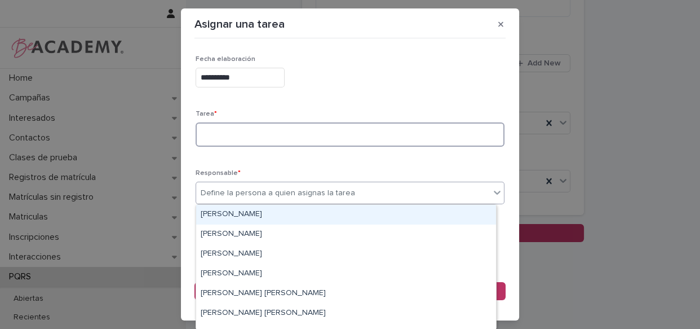
click at [259, 130] on textarea at bounding box center [350, 134] width 309 height 24
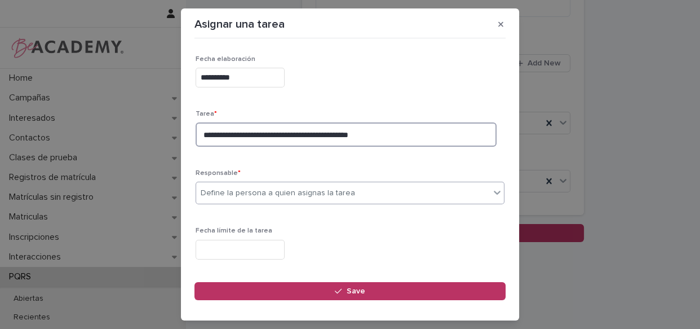
type textarea "**********"
click at [238, 190] on div "Define la persona a quien asignas la tarea" at bounding box center [278, 193] width 154 height 12
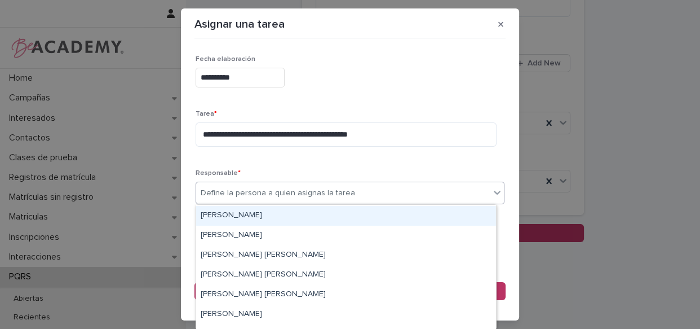
scroll to position [37, 0]
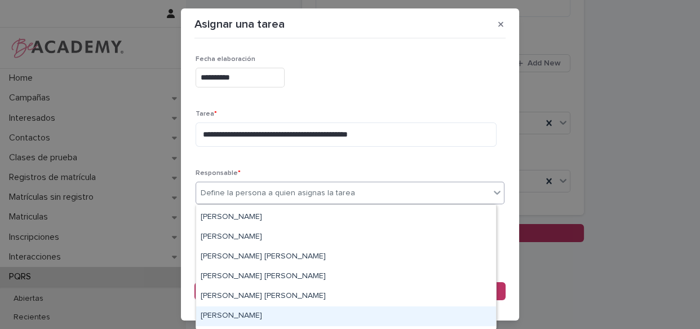
click at [373, 321] on div "[PERSON_NAME]" at bounding box center [346, 316] width 300 height 20
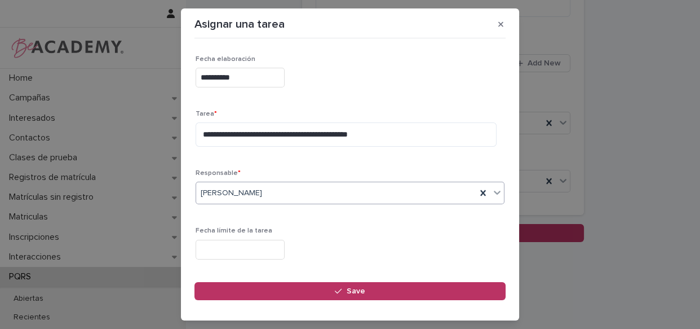
click at [236, 248] on input "text" at bounding box center [240, 250] width 89 height 20
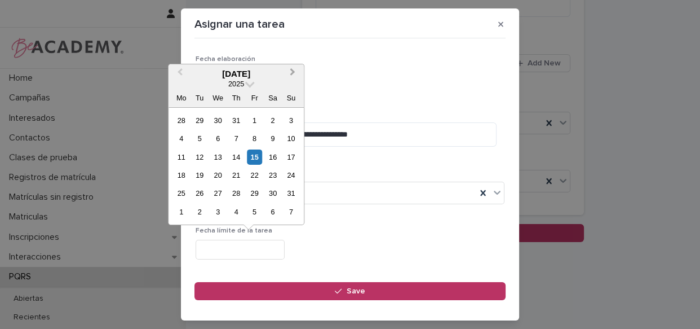
click at [295, 70] on button "Next Month" at bounding box center [294, 74] width 18 height 18
click at [201, 172] on div "23" at bounding box center [199, 174] width 15 height 15
type input "**********"
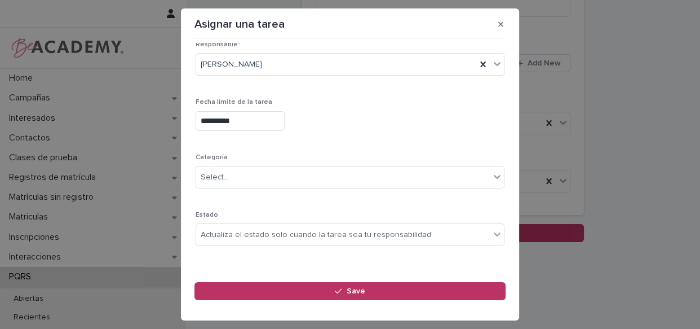
scroll to position [140, 0]
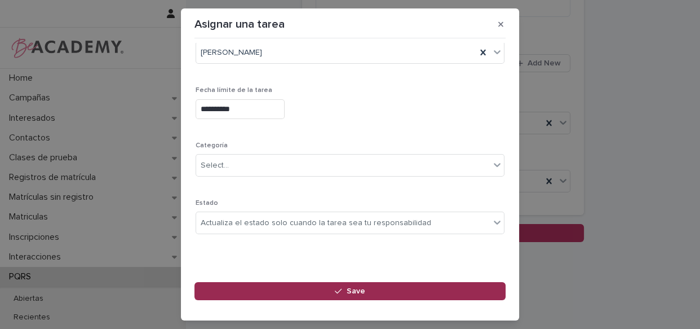
click at [361, 287] on span "Save" at bounding box center [356, 291] width 19 height 8
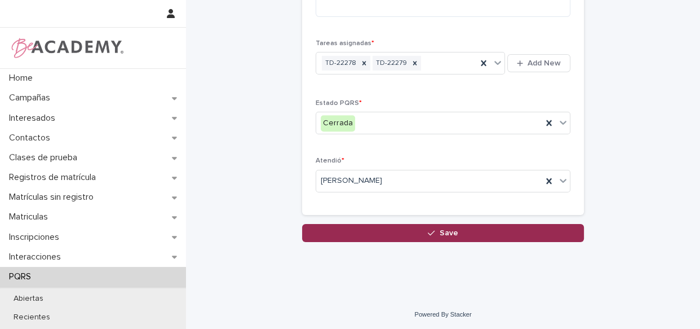
click at [455, 230] on button "Save" at bounding box center [443, 233] width 282 height 18
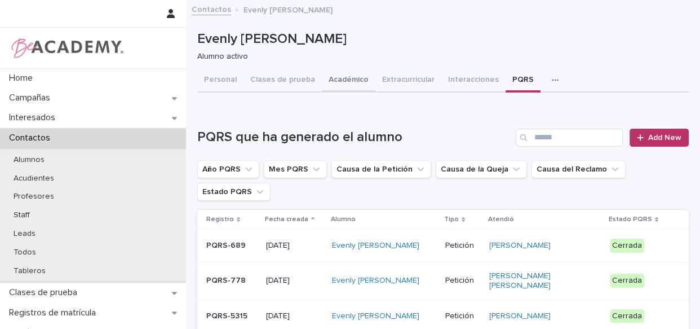
click at [342, 80] on button "Académico" at bounding box center [349, 81] width 54 height 24
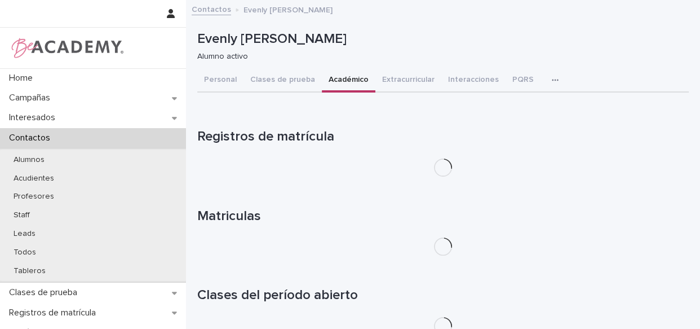
click at [345, 81] on button "Académico" at bounding box center [349, 81] width 54 height 24
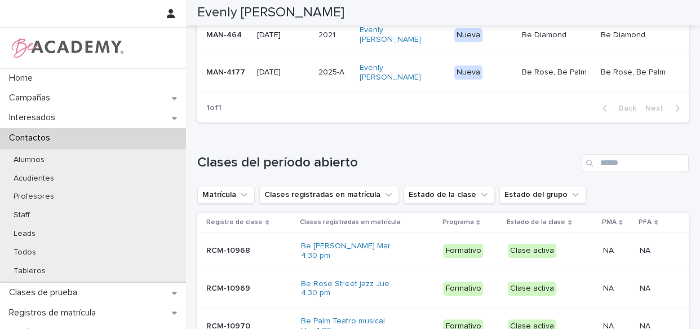
scroll to position [339, 0]
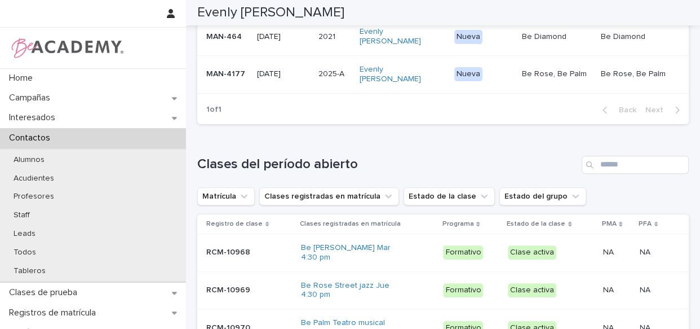
click at [436, 93] on td "Evenly Joy Ortiz Montilla" at bounding box center [402, 74] width 95 height 38
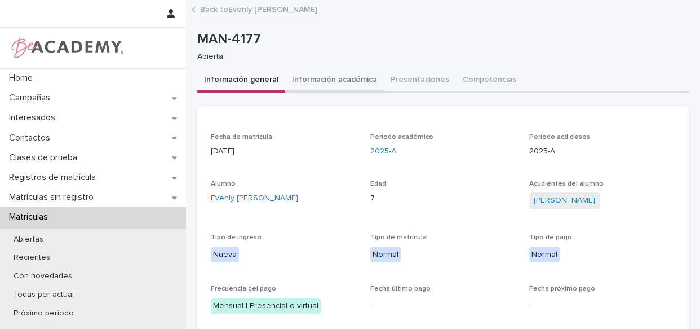
click at [321, 77] on button "Información académica" at bounding box center [334, 81] width 99 height 24
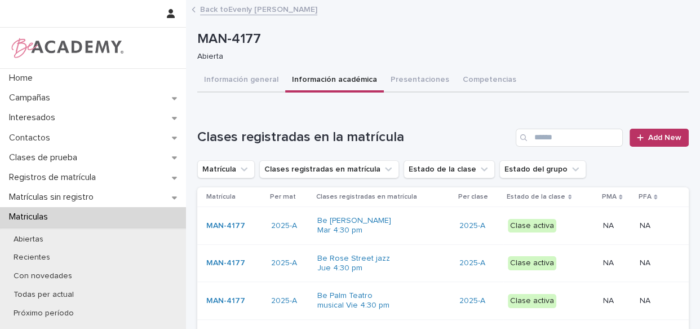
scroll to position [101, 0]
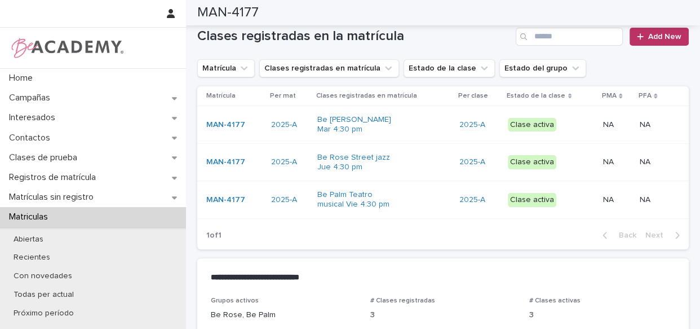
click at [437, 131] on div "Be Rose Urbano Mar 4:30 pm" at bounding box center [383, 124] width 133 height 28
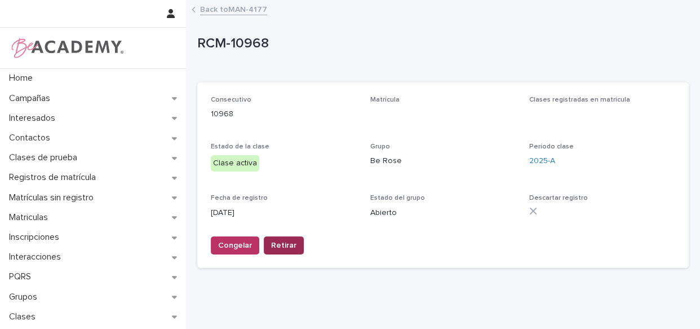
click at [276, 247] on span "Retirar" at bounding box center [283, 245] width 25 height 11
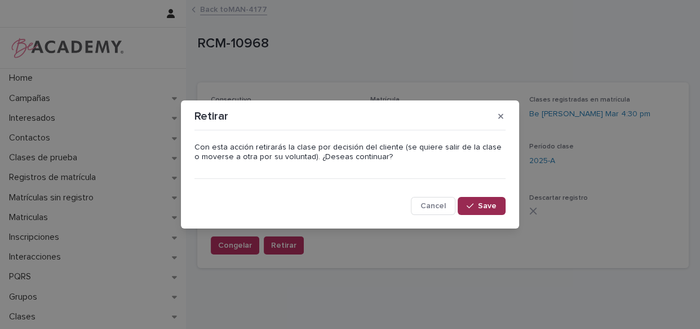
click at [473, 214] on button "Save" at bounding box center [482, 206] width 48 height 18
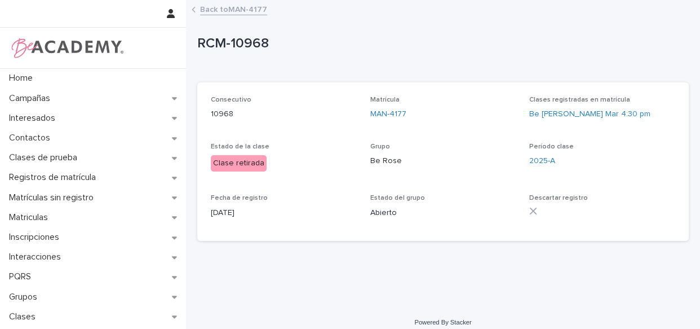
click at [225, 7] on link "Back to MAN-4177" at bounding box center [233, 8] width 67 height 13
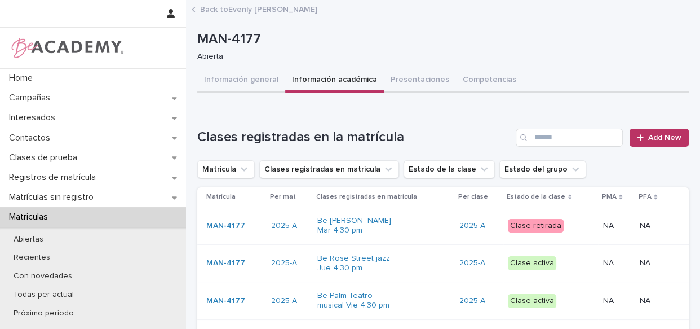
click at [417, 260] on div "Be Rose Street jazz Jue 4:30 pm" at bounding box center [383, 263] width 133 height 28
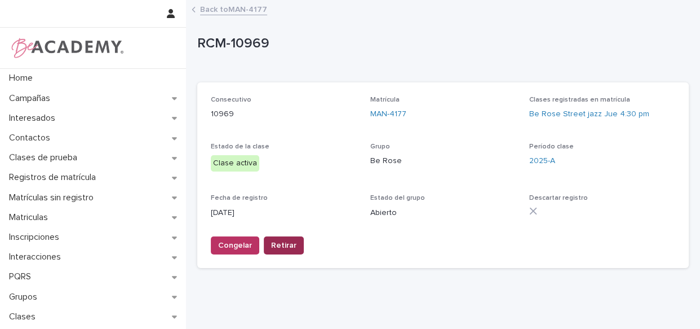
click at [279, 247] on span "Retirar" at bounding box center [283, 245] width 25 height 11
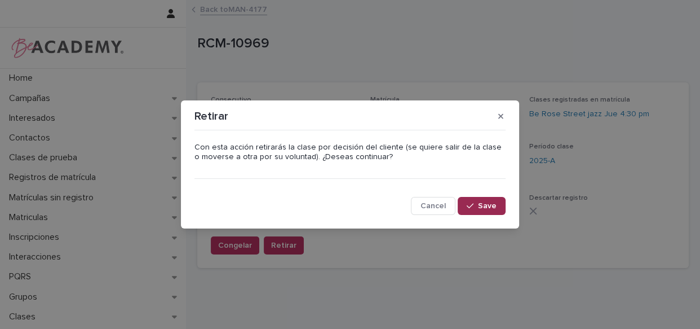
click at [473, 203] on icon "button" at bounding box center [470, 206] width 7 height 8
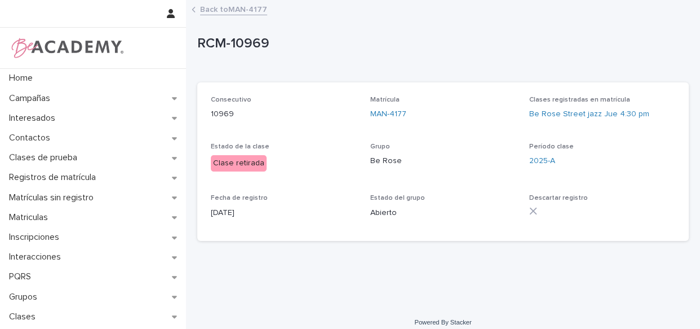
click at [225, 7] on link "Back to MAN-4177" at bounding box center [233, 8] width 67 height 13
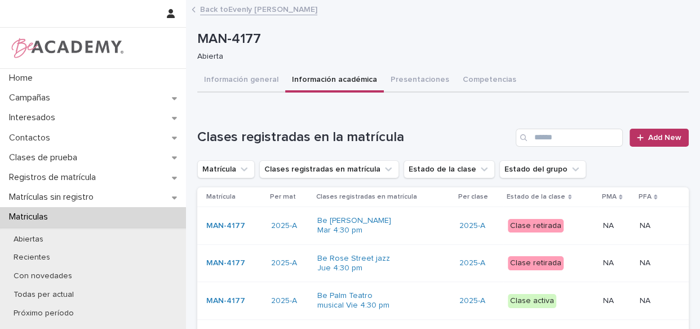
click at [433, 314] on td "Be Palm Teatro musical Vie 4:30 pm" at bounding box center [384, 301] width 142 height 38
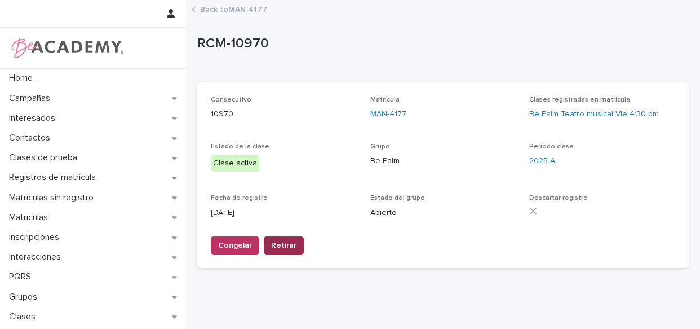
click at [288, 238] on button "Retirar" at bounding box center [284, 245] width 40 height 18
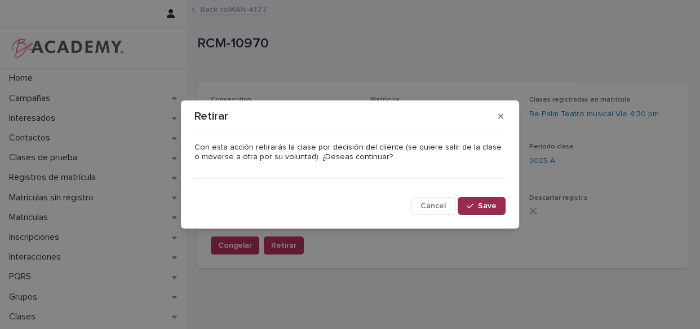
click at [468, 203] on icon "button" at bounding box center [470, 206] width 7 height 8
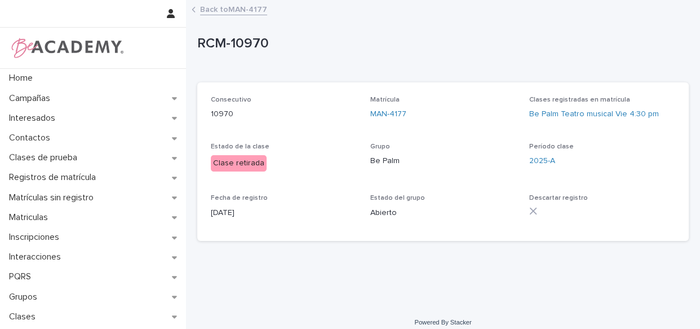
click at [215, 11] on link "Back to MAN-4177" at bounding box center [233, 8] width 67 height 13
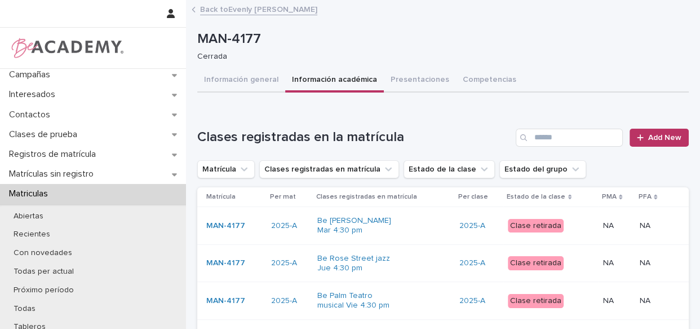
scroll to position [82, 0]
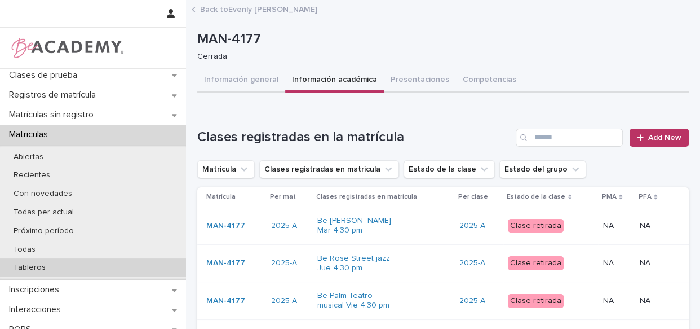
click at [84, 265] on div "Tableros" at bounding box center [93, 267] width 186 height 19
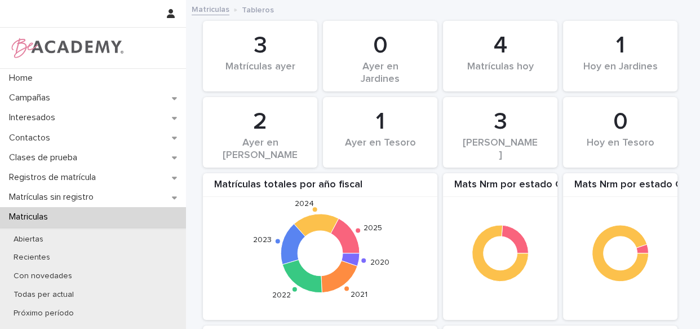
scroll to position [86, 0]
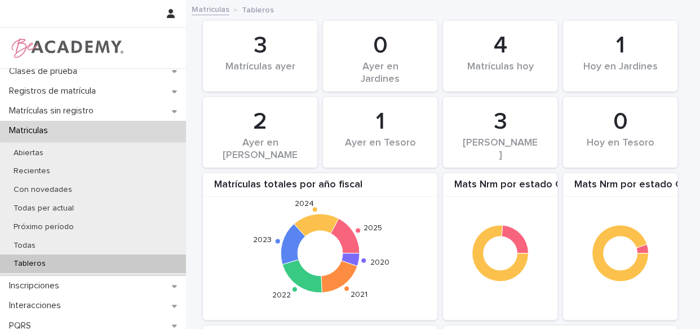
click at [101, 267] on div "Tableros" at bounding box center [93, 263] width 186 height 19
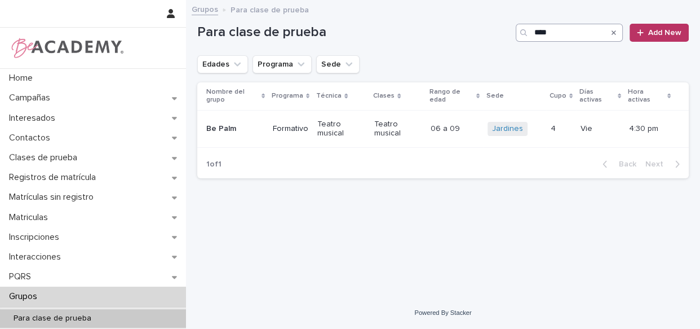
click at [565, 34] on input "****" at bounding box center [569, 33] width 107 height 18
type input "*"
click at [336, 64] on button "Sede" at bounding box center [337, 64] width 43 height 18
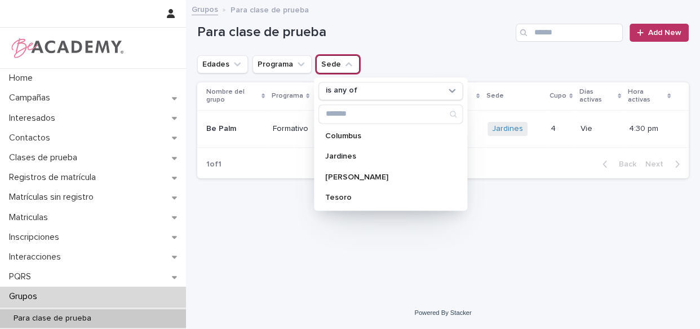
click at [345, 64] on icon "Sede" at bounding box center [348, 64] width 7 height 4
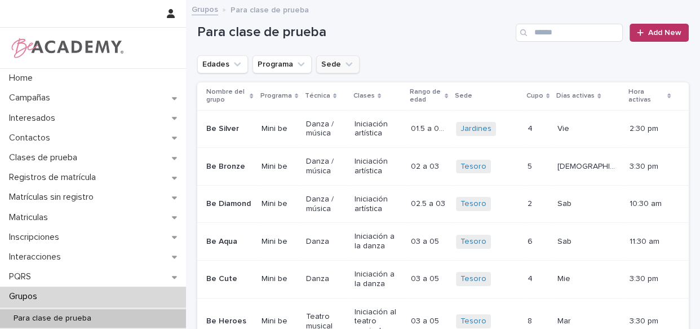
click at [348, 63] on icon "Sede" at bounding box center [348, 64] width 11 height 11
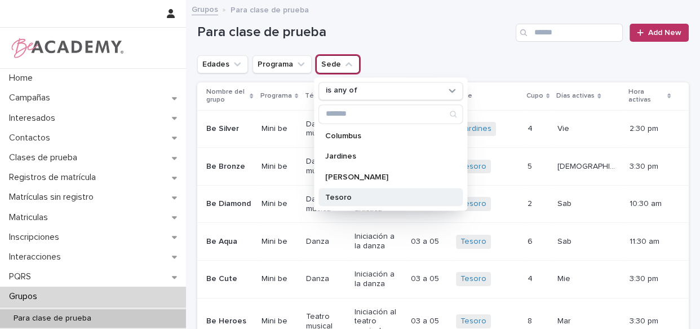
click at [341, 200] on p "Tesoro" at bounding box center [384, 197] width 119 height 8
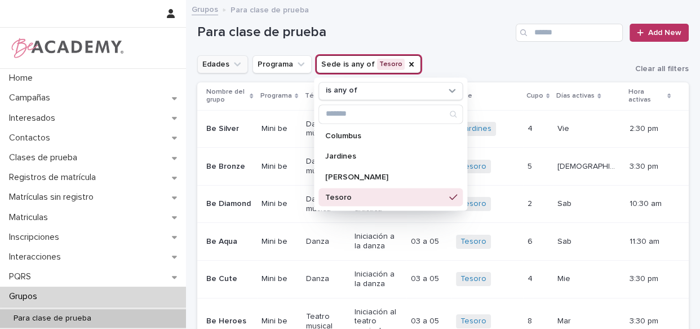
click at [230, 59] on button "Edades" at bounding box center [222, 64] width 51 height 18
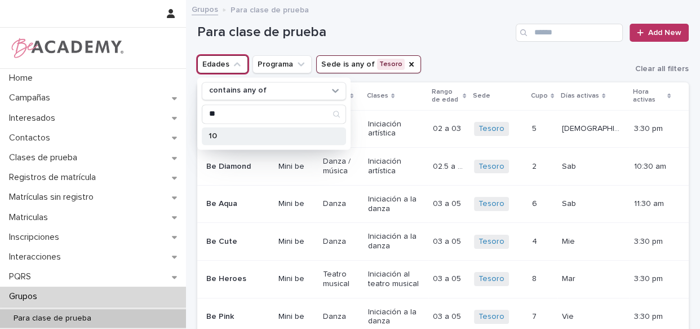
type input "**"
click at [234, 135] on p "10" at bounding box center [268, 136] width 119 height 8
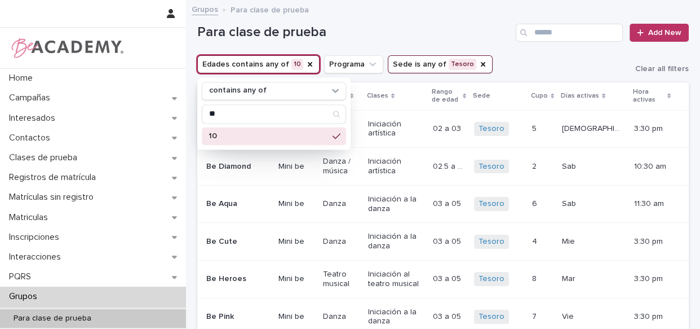
click at [378, 41] on div "Para clase de prueba Add New" at bounding box center [442, 33] width 491 height 18
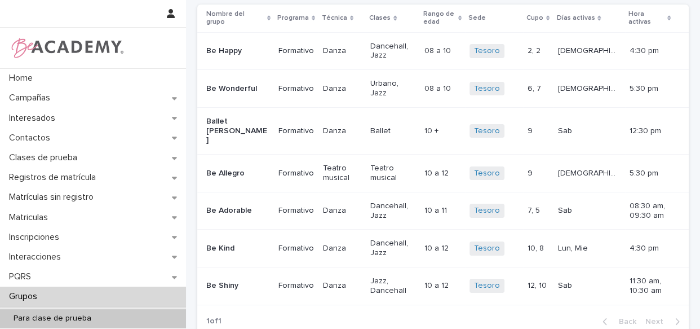
scroll to position [76, 0]
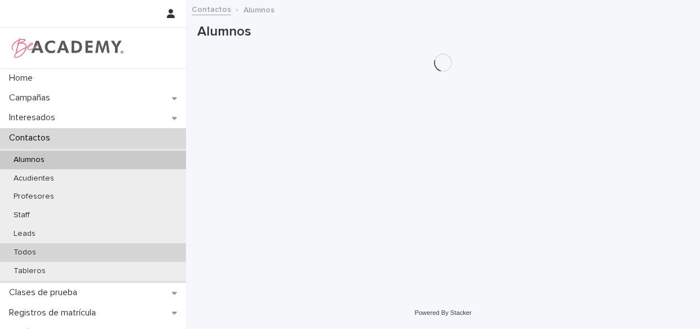
click at [40, 251] on p "Todos" at bounding box center [25, 252] width 41 height 10
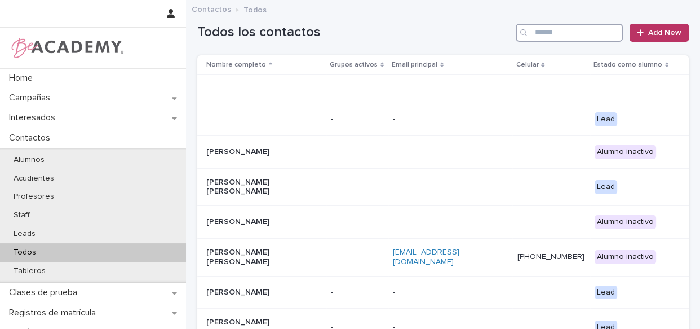
click at [551, 30] on input "Search" at bounding box center [569, 33] width 107 height 18
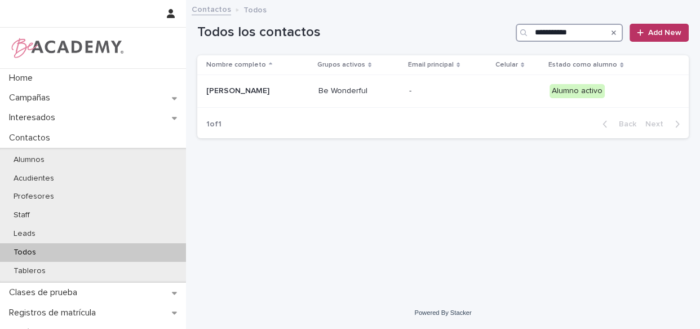
type input "**********"
click at [591, 29] on input "**********" at bounding box center [569, 33] width 107 height 18
type input "**********"
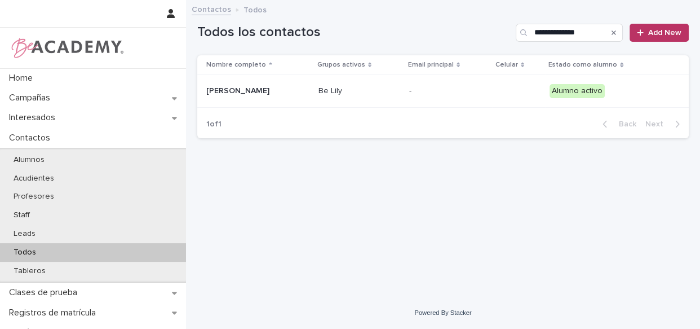
click at [449, 100] on td "-" at bounding box center [448, 91] width 87 height 33
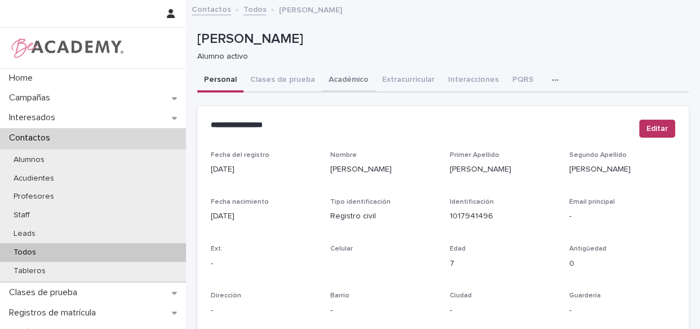
click at [342, 79] on button "Académico" at bounding box center [349, 81] width 54 height 24
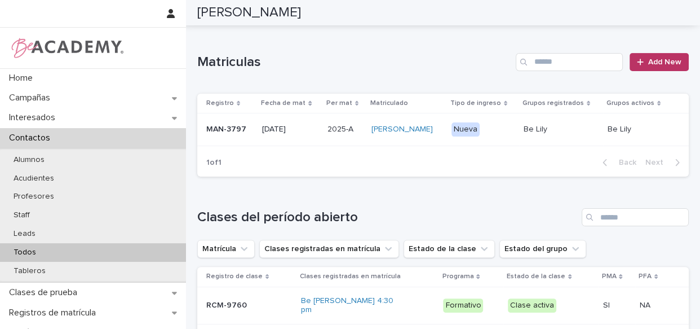
scroll to position [281, 0]
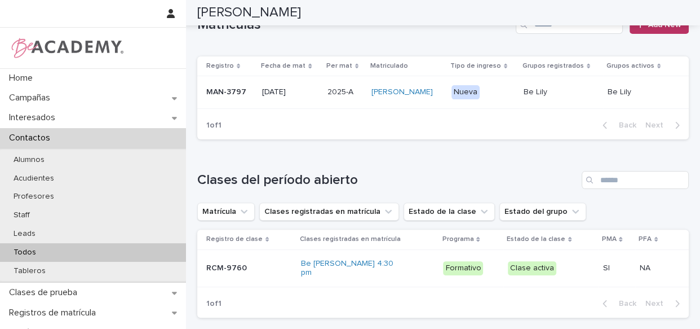
click at [507, 99] on p "Nueva" at bounding box center [482, 92] width 63 height 14
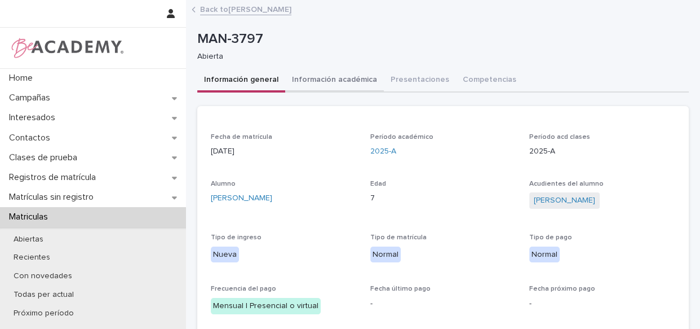
click at [349, 76] on button "Información académica" at bounding box center [334, 81] width 99 height 24
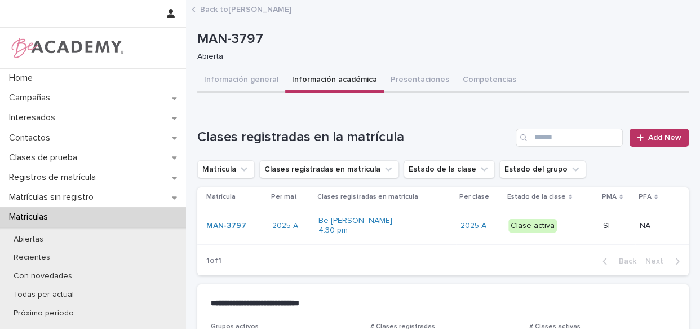
click at [433, 233] on div "Be Lily Urbano Lun 4:30 pm" at bounding box center [384, 225] width 133 height 28
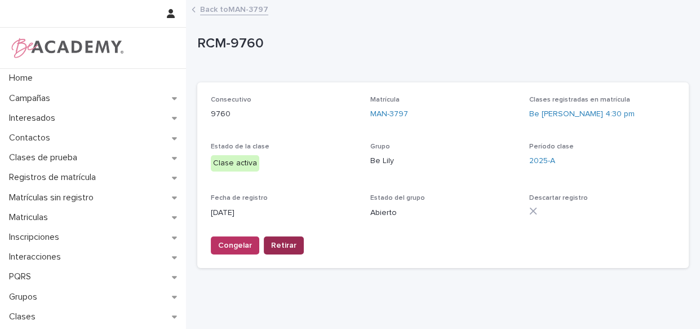
click at [296, 241] on button "Retirar" at bounding box center [284, 245] width 40 height 18
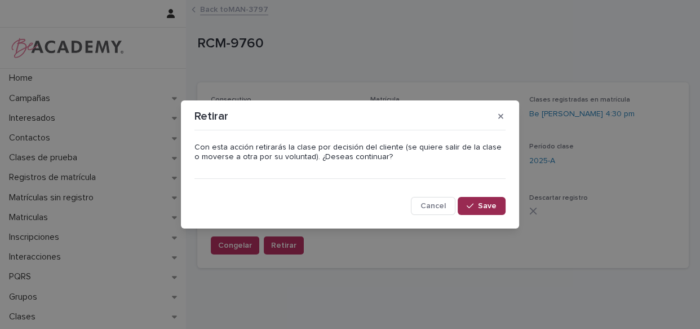
click at [482, 197] on button "Save" at bounding box center [482, 206] width 48 height 18
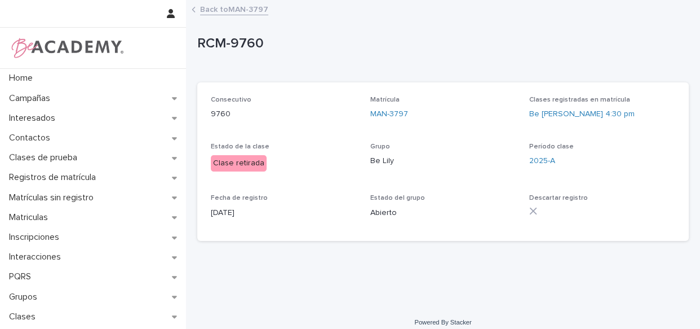
click at [225, 15] on link "Back to MAN-3797" at bounding box center [234, 8] width 68 height 13
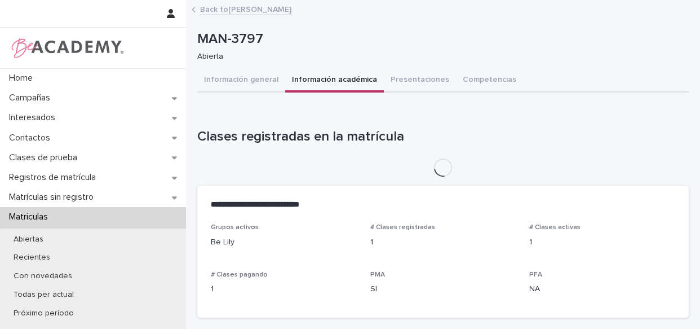
click at [221, 5] on link "Back to Alicia Cuartas Villegas" at bounding box center [245, 8] width 91 height 13
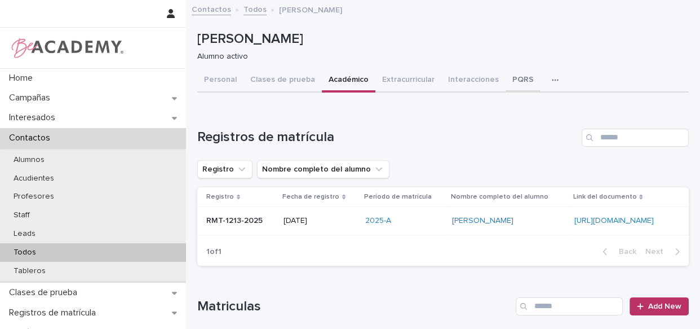
click at [507, 72] on button "PQRS" at bounding box center [523, 81] width 35 height 24
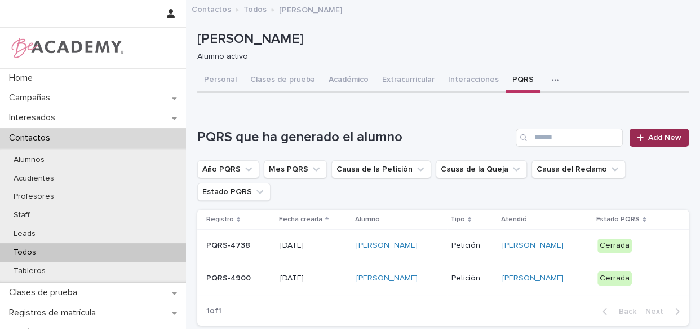
click at [659, 138] on span "Add New" at bounding box center [664, 138] width 33 height 8
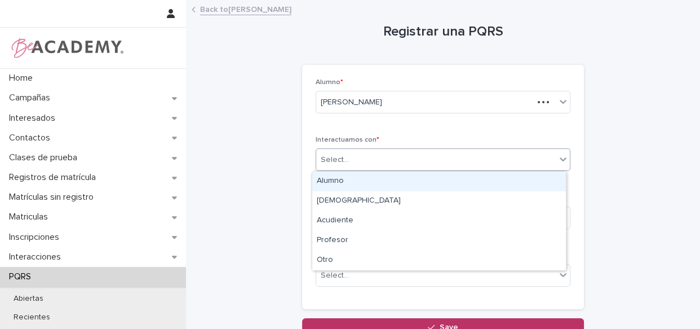
click at [344, 156] on div "Select..." at bounding box center [436, 159] width 240 height 19
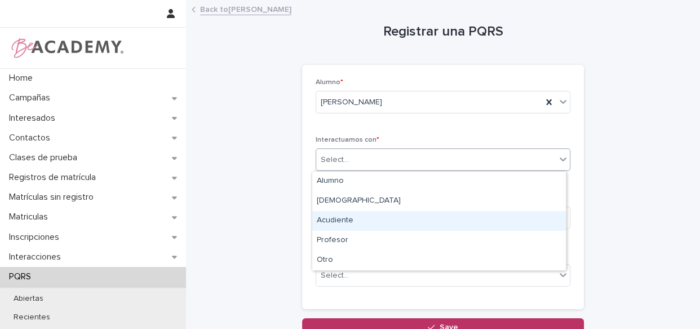
click at [356, 219] on div "Acudiente" at bounding box center [439, 221] width 254 height 20
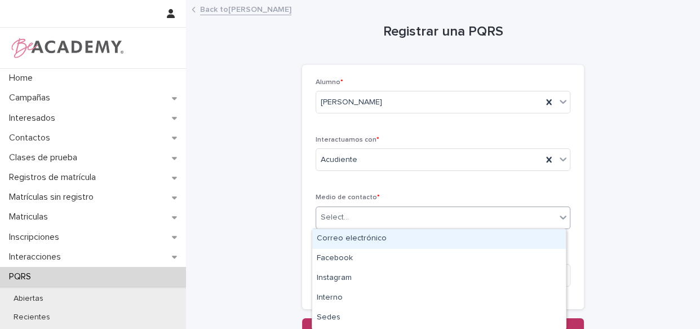
click at [351, 218] on div "Select..." at bounding box center [436, 217] width 240 height 19
type input "*"
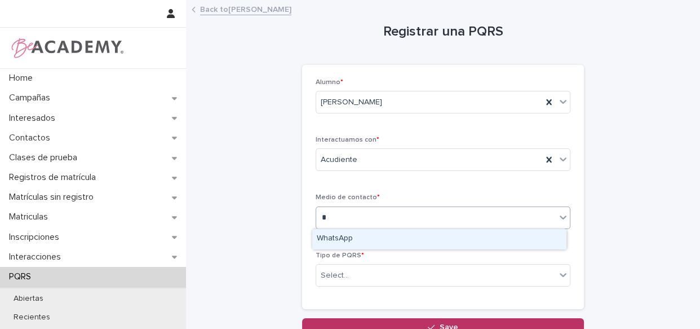
click at [360, 245] on div "WhatsApp" at bounding box center [439, 239] width 254 height 20
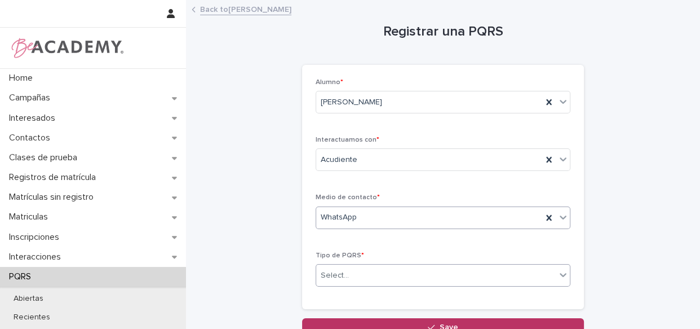
click at [358, 272] on div "Select..." at bounding box center [436, 275] width 240 height 19
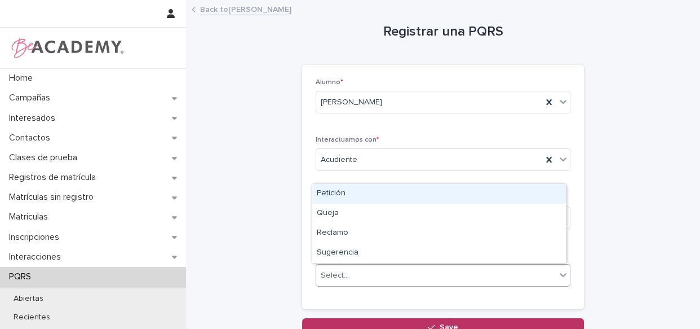
click at [376, 196] on div "Petición" at bounding box center [439, 194] width 254 height 20
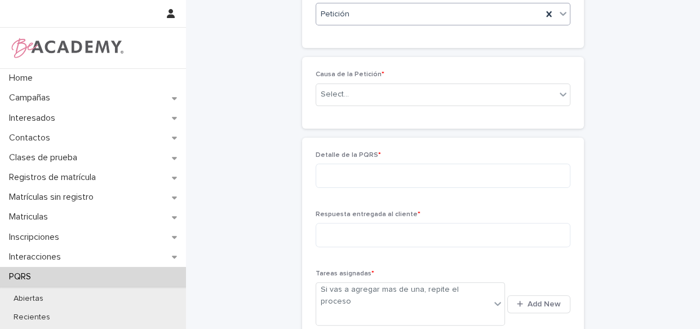
scroll to position [314, 0]
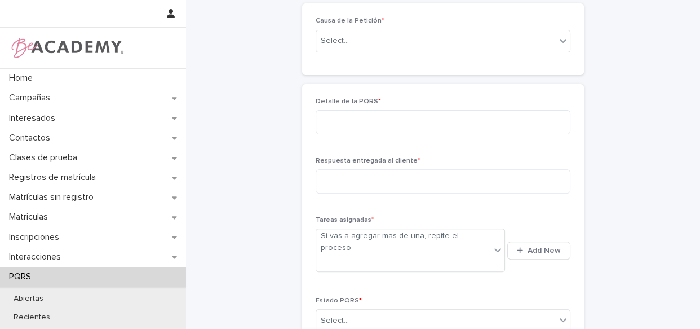
click at [446, 23] on p "Causa de la Petición *" at bounding box center [443, 21] width 255 height 8
click at [441, 37] on div "Select..." at bounding box center [436, 41] width 240 height 19
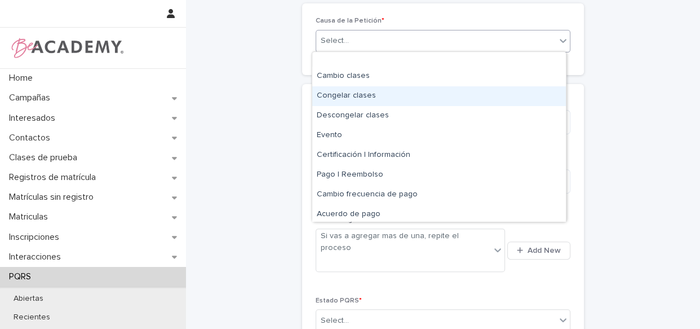
scroll to position [68, 0]
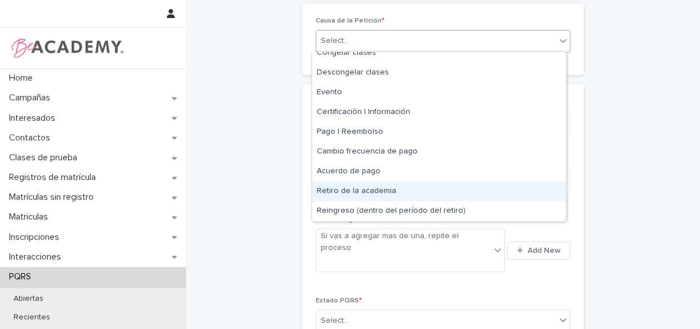
drag, startPoint x: 458, startPoint y: 202, endPoint x: 459, endPoint y: 195, distance: 7.3
click at [459, 195] on div "Retiro de la academia" at bounding box center [439, 191] width 254 height 20
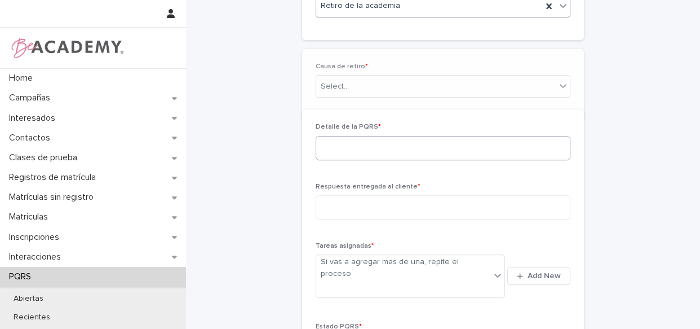
scroll to position [354, 0]
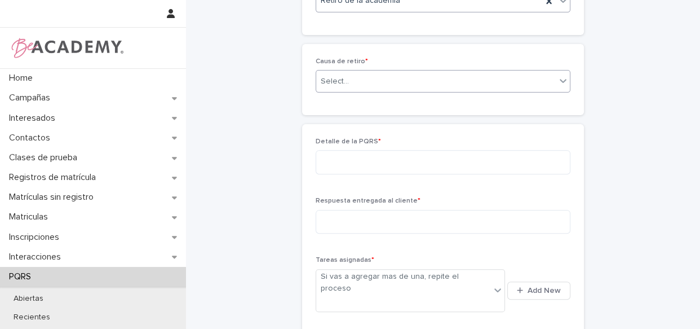
click at [373, 70] on div "Select..." at bounding box center [443, 81] width 255 height 23
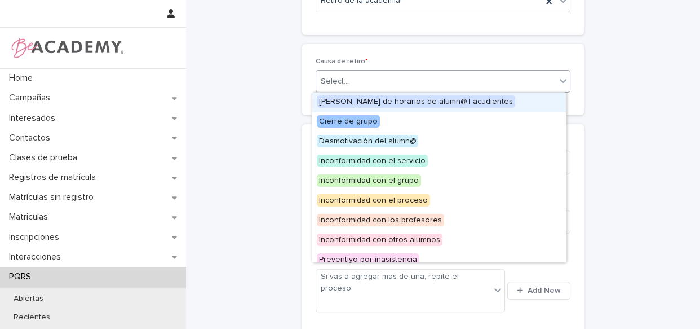
click at [397, 101] on span "Cruce de horarios de alumn@ | acudientes" at bounding box center [416, 101] width 198 height 12
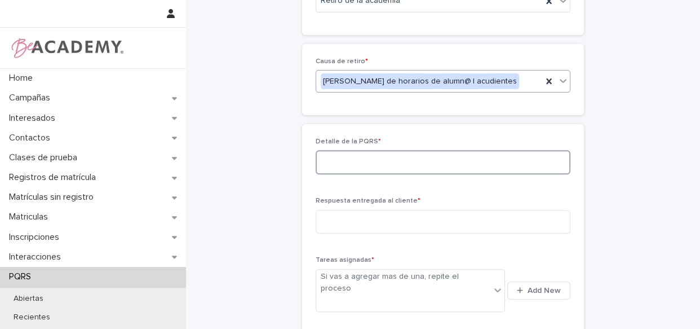
click at [356, 157] on textarea at bounding box center [443, 162] width 255 height 24
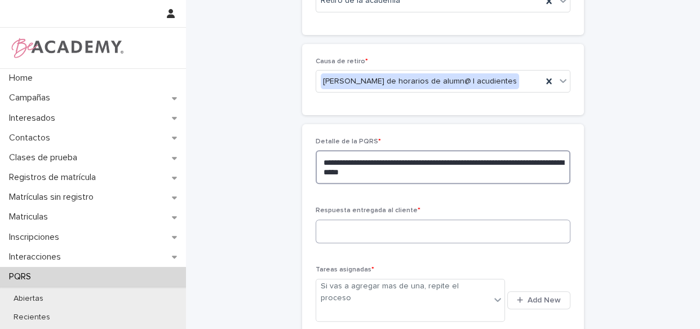
type textarea "**********"
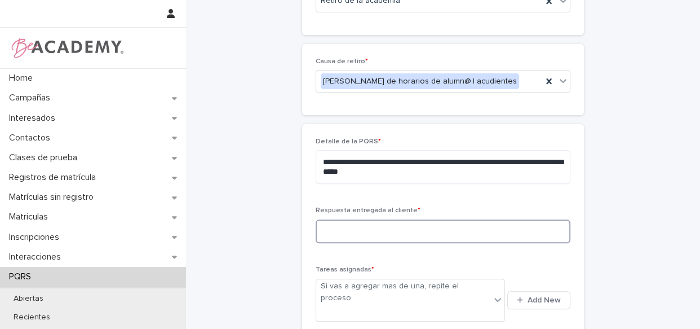
click at [363, 232] on textarea at bounding box center [443, 231] width 255 height 24
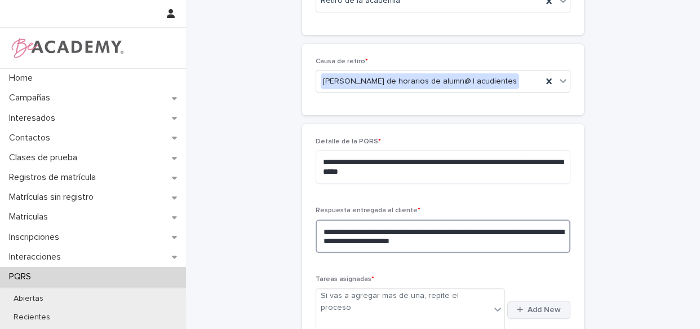
type textarea "**********"
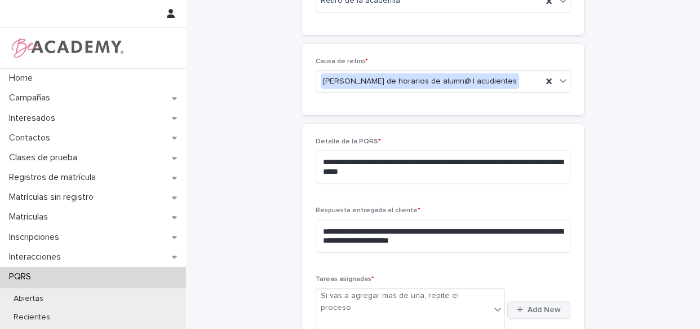
click at [539, 303] on button "Add New" at bounding box center [538, 309] width 63 height 18
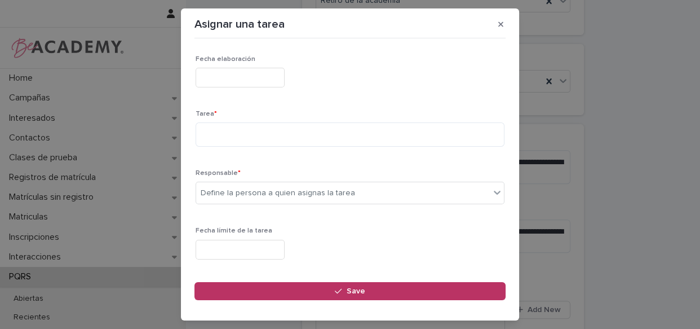
click at [261, 80] on input "text" at bounding box center [240, 78] width 89 height 20
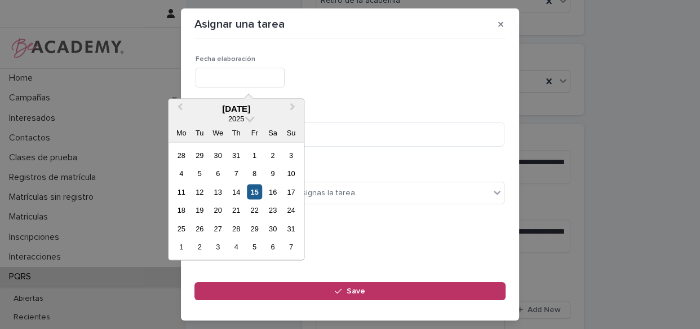
click at [253, 189] on div "15" at bounding box center [254, 191] width 15 height 15
type input "**********"
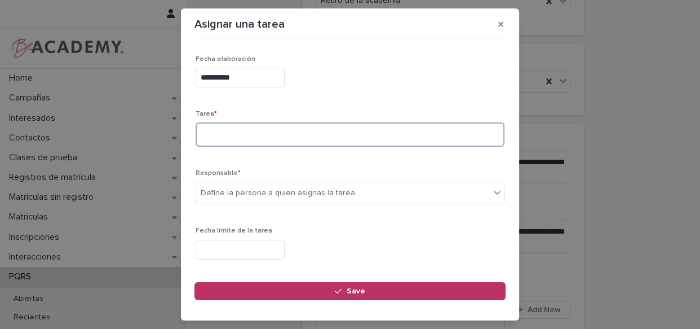
click at [259, 136] on textarea at bounding box center [350, 134] width 309 height 24
type textarea "**********"
click at [261, 192] on div "Define la persona a quien asignas la tarea" at bounding box center [278, 193] width 154 height 12
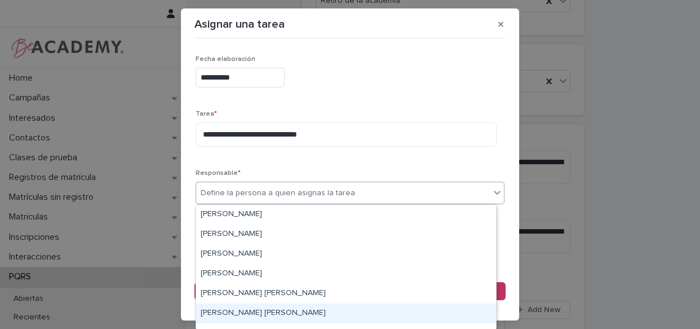
drag, startPoint x: 317, startPoint y: 280, endPoint x: 310, endPoint y: 307, distance: 27.9
click at [310, 307] on div "[PERSON_NAME] [PERSON_NAME]" at bounding box center [346, 313] width 300 height 20
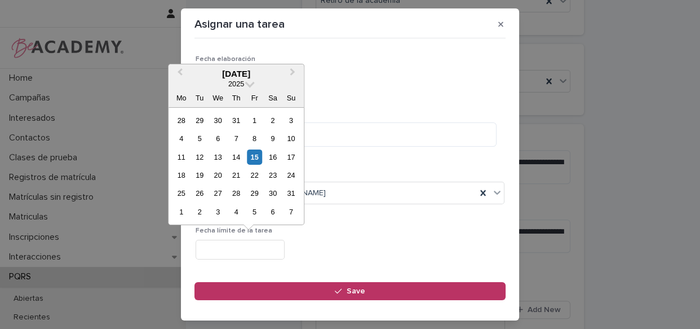
click at [276, 256] on input "text" at bounding box center [240, 250] width 89 height 20
click at [275, 153] on div "16" at bounding box center [272, 156] width 15 height 15
type input "**********"
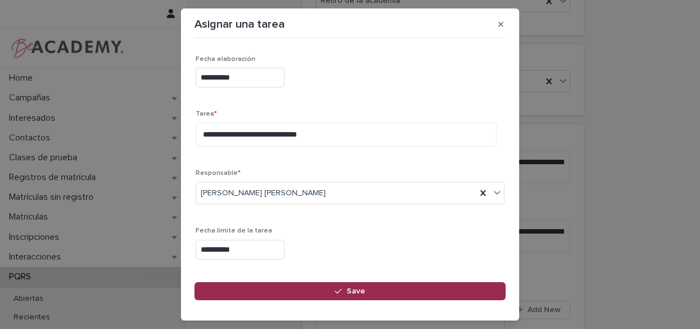
click at [305, 284] on button "Save" at bounding box center [349, 291] width 311 height 18
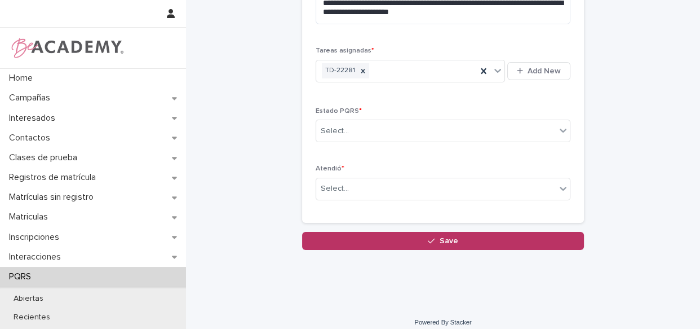
scroll to position [591, 0]
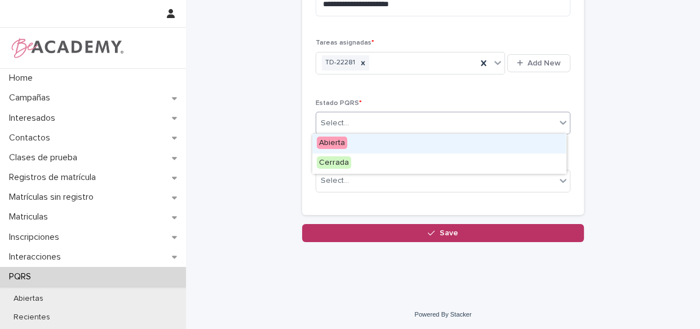
click at [484, 117] on div "Select..." at bounding box center [436, 123] width 240 height 19
click at [450, 140] on div "Abierta" at bounding box center [439, 144] width 254 height 20
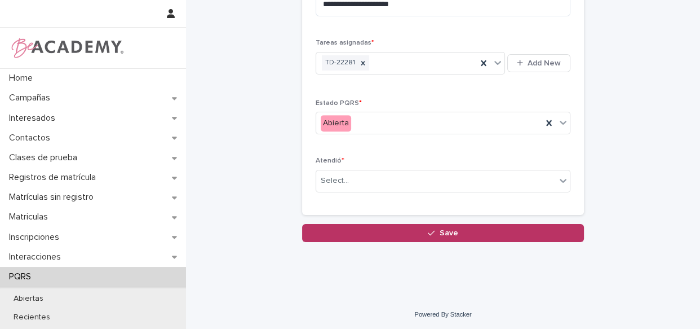
click at [421, 145] on div "**********" at bounding box center [443, 51] width 255 height 300
click at [392, 176] on div "Select..." at bounding box center [436, 180] width 240 height 19
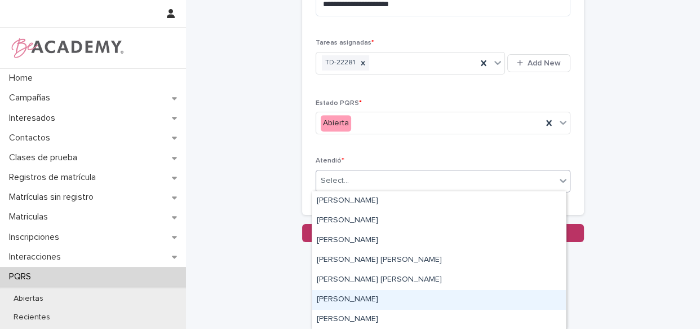
click at [358, 296] on div "[PERSON_NAME]" at bounding box center [439, 300] width 254 height 20
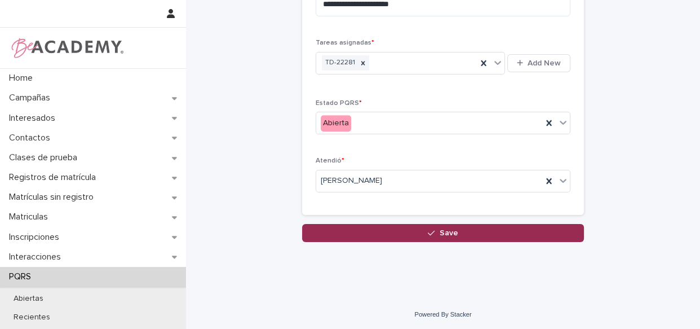
click at [437, 236] on button "Save" at bounding box center [443, 233] width 282 height 18
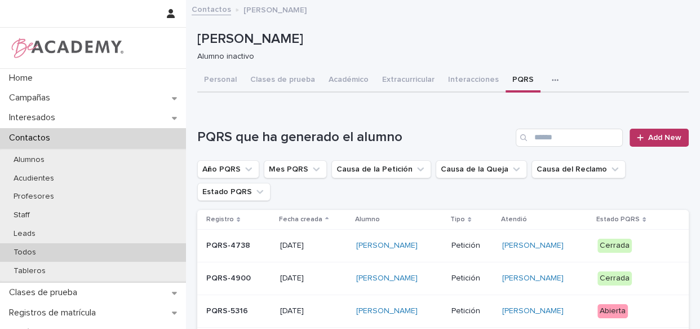
click at [86, 246] on div "Todos" at bounding box center [93, 252] width 186 height 19
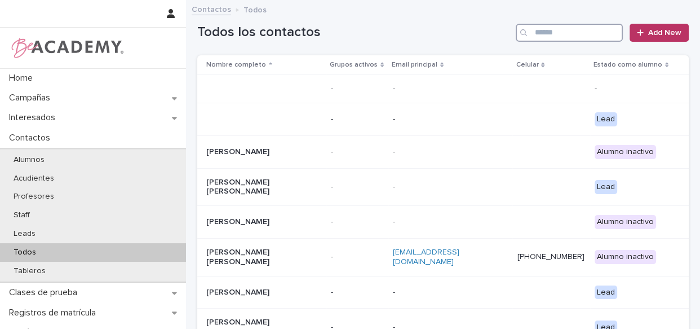
click at [548, 35] on input "Search" at bounding box center [569, 33] width 107 height 18
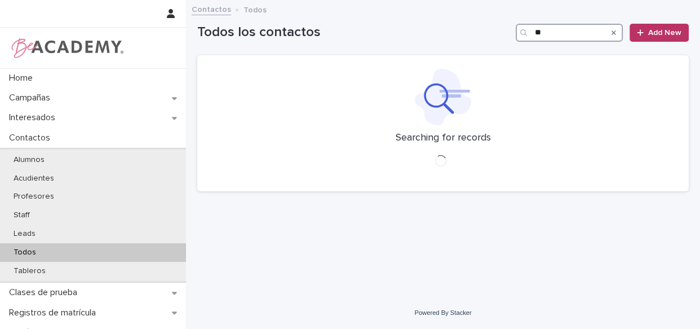
type input "*"
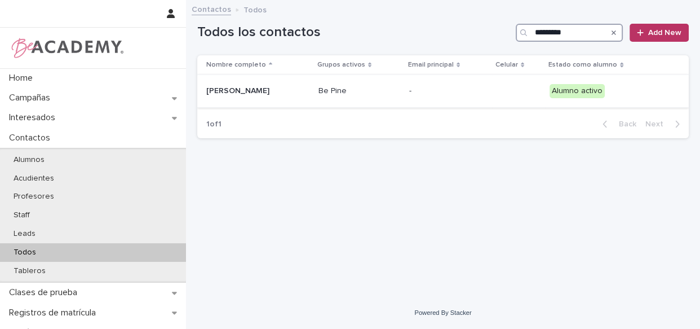
type input "*********"
click at [405, 101] on td "Be Pine" at bounding box center [359, 91] width 91 height 33
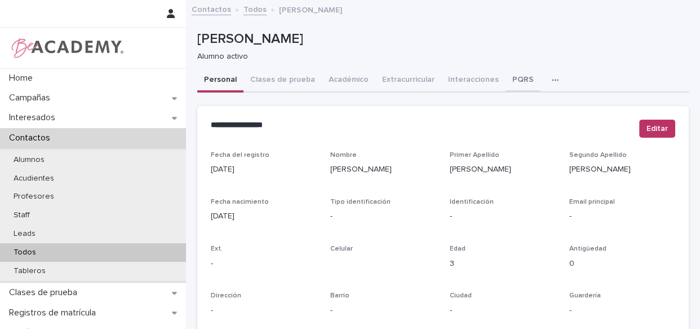
click at [509, 81] on button "PQRS" at bounding box center [523, 81] width 35 height 24
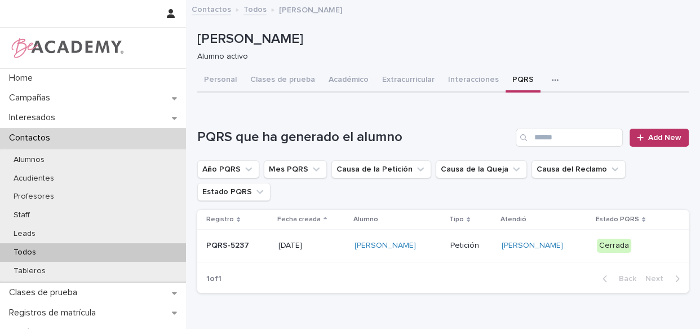
click at [431, 255] on td "[PERSON_NAME]" at bounding box center [397, 245] width 95 height 33
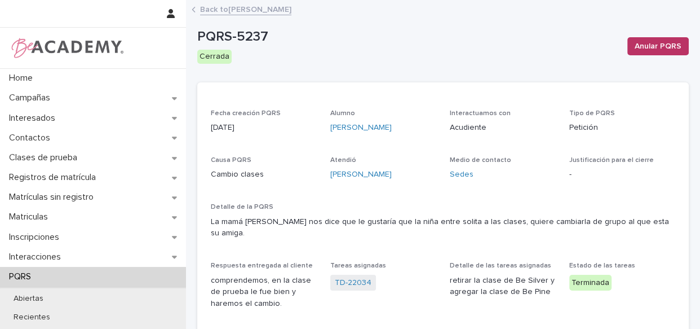
click at [210, 9] on link "Back to [PERSON_NAME]" at bounding box center [245, 8] width 91 height 13
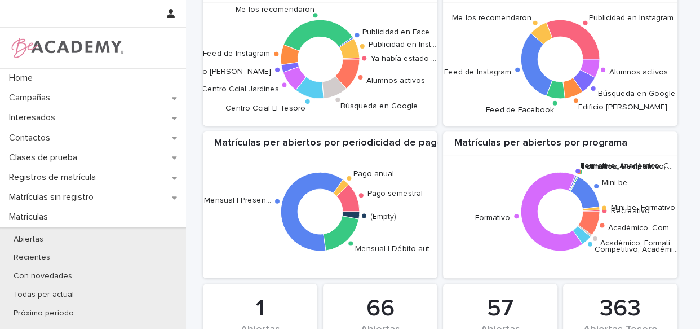
scroll to position [1150, 0]
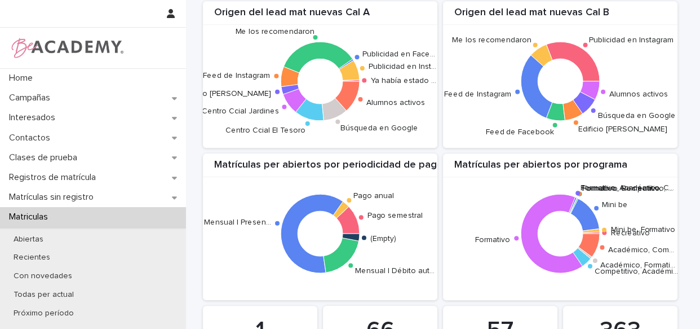
scroll to position [1150, 0]
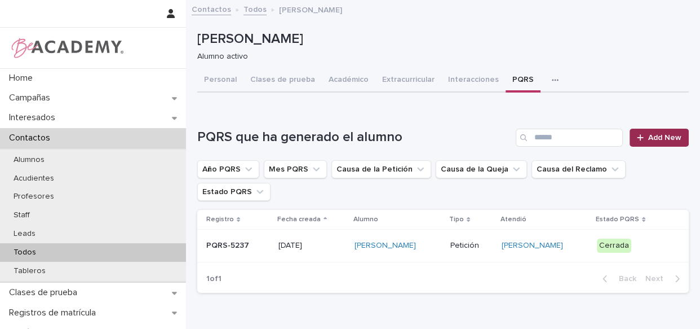
click at [654, 134] on span "Add New" at bounding box center [664, 138] width 33 height 8
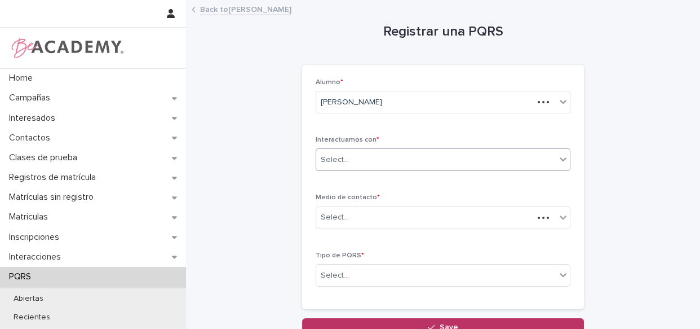
click at [422, 157] on div "Select..." at bounding box center [436, 159] width 240 height 19
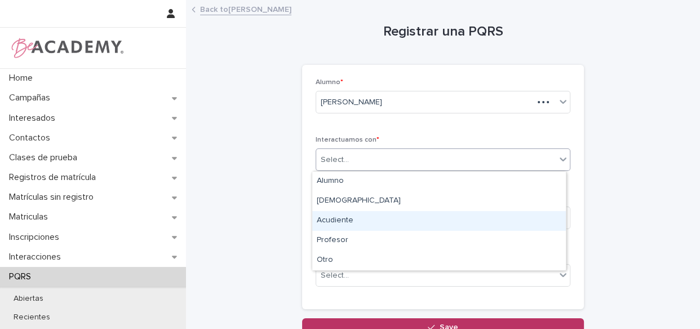
click at [391, 217] on div "Acudiente" at bounding box center [439, 221] width 254 height 20
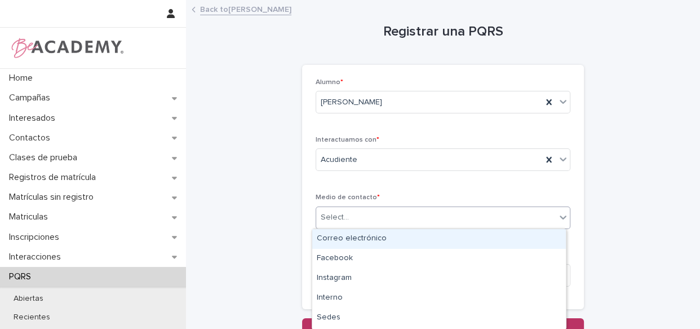
click at [385, 225] on div "Select..." at bounding box center [436, 217] width 240 height 19
type input "*"
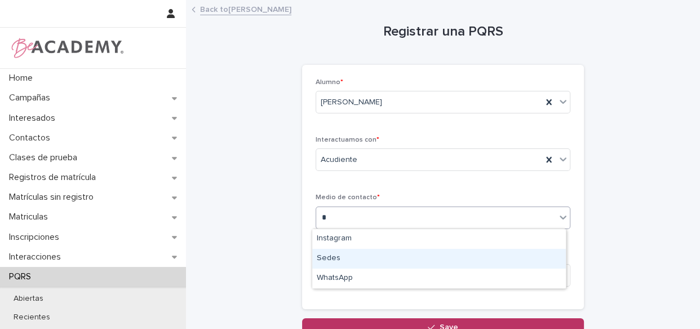
click at [379, 259] on div "Sedes" at bounding box center [439, 259] width 254 height 20
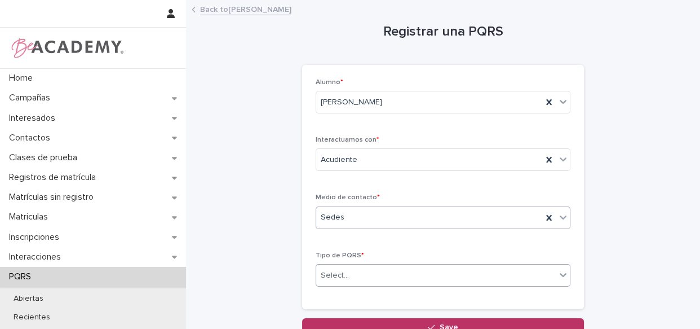
click at [360, 274] on div "Select..." at bounding box center [436, 275] width 240 height 19
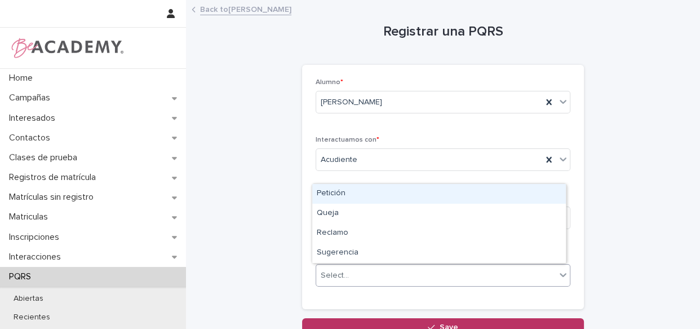
click at [364, 194] on div "Petición" at bounding box center [439, 194] width 254 height 20
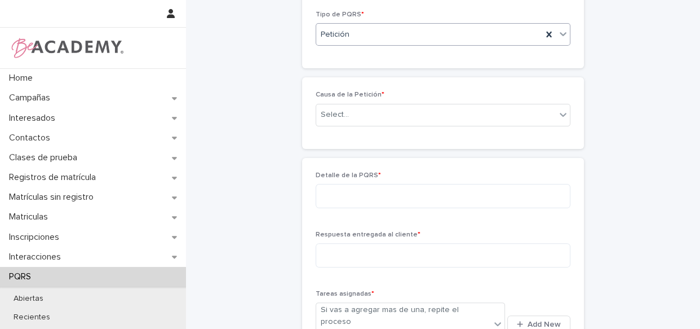
scroll to position [228, 0]
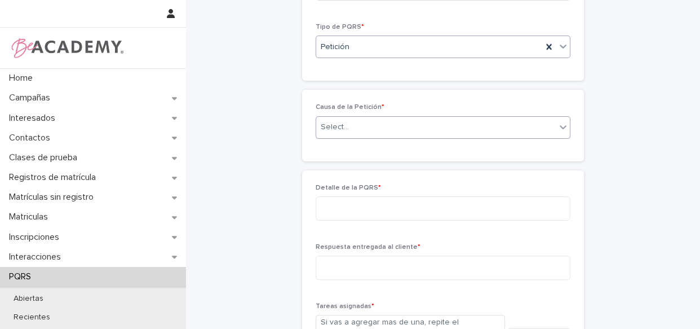
click at [451, 122] on div "Select..." at bounding box center [436, 127] width 240 height 19
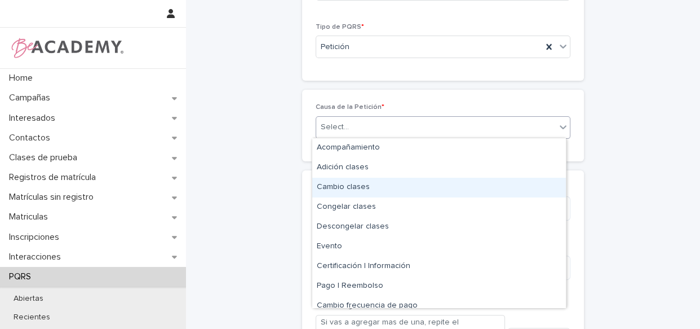
drag, startPoint x: 372, startPoint y: 175, endPoint x: 368, endPoint y: 187, distance: 12.5
click at [368, 187] on div "Cambio clases" at bounding box center [439, 188] width 254 height 20
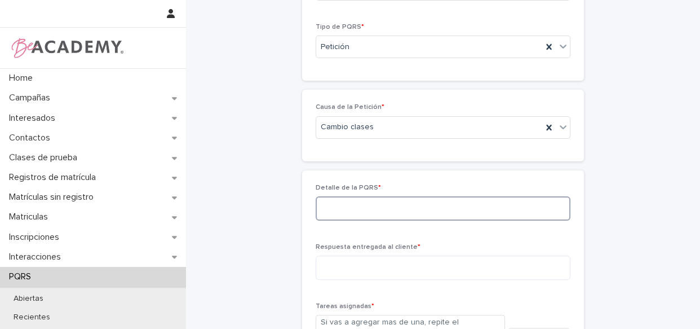
click at [342, 214] on textarea at bounding box center [443, 208] width 255 height 24
type textarea "*"
click at [538, 209] on textarea "**********" at bounding box center [443, 208] width 255 height 24
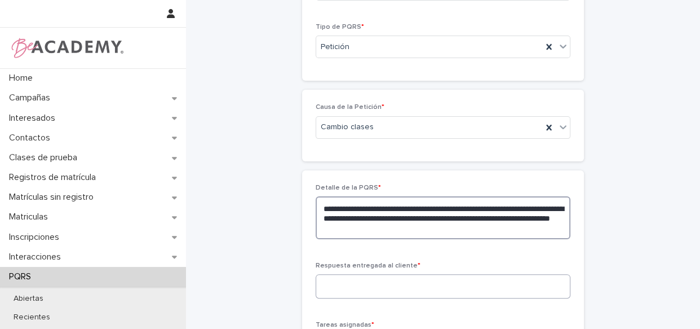
type textarea "**********"
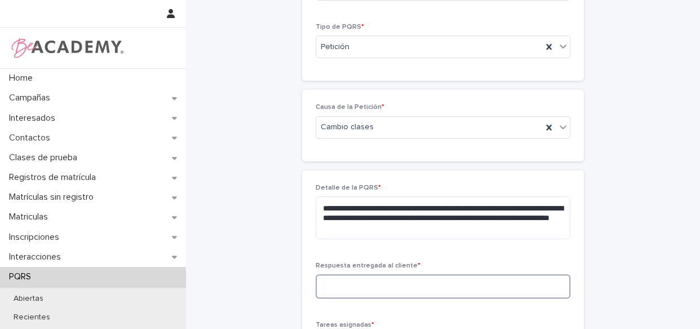
click at [456, 280] on textarea at bounding box center [443, 286] width 255 height 24
type textarea "**********"
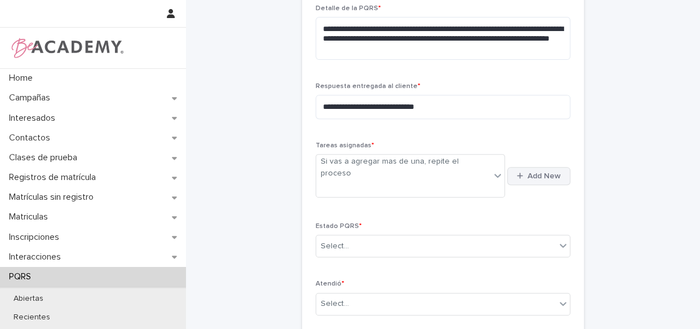
click at [549, 172] on span "Add New" at bounding box center [544, 176] width 33 height 8
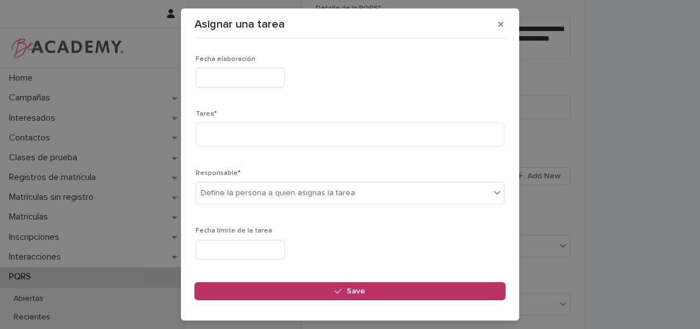
click at [636, 163] on div "Asignar una tarea Loading... Saving… Loading... Saving… Loading... Saving… Fech…" at bounding box center [350, 164] width 700 height 329
click at [664, 254] on div "Asignar una tarea Loading... Saving… Loading... Saving… Loading... Saving… Fech…" at bounding box center [350, 164] width 700 height 329
click at [251, 84] on input "text" at bounding box center [240, 78] width 89 height 20
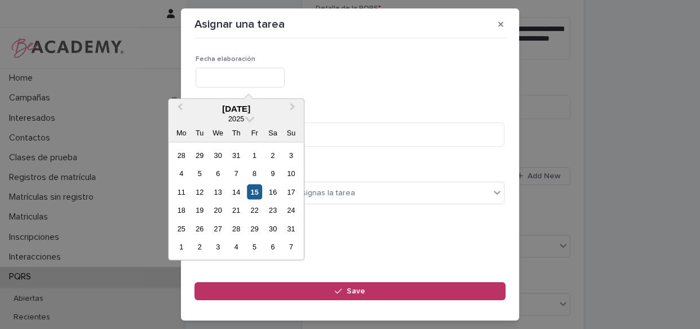
click at [256, 187] on div "15" at bounding box center [254, 191] width 15 height 15
type input "**********"
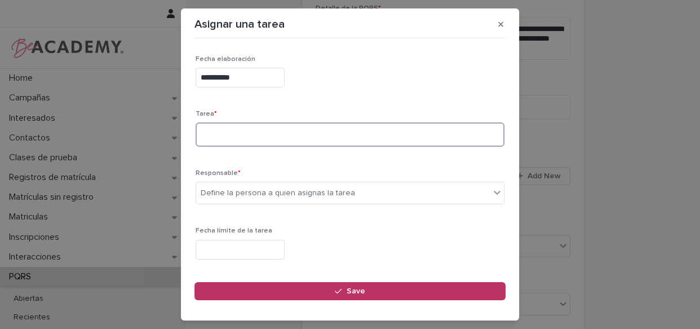
click at [281, 135] on textarea at bounding box center [350, 134] width 309 height 24
type textarea "**********"
click at [370, 205] on div "Responsable * Define la persona a quien asignas la tarea" at bounding box center [350, 191] width 309 height 44
click at [397, 197] on div "Define la persona a quien asignas la tarea" at bounding box center [343, 193] width 294 height 19
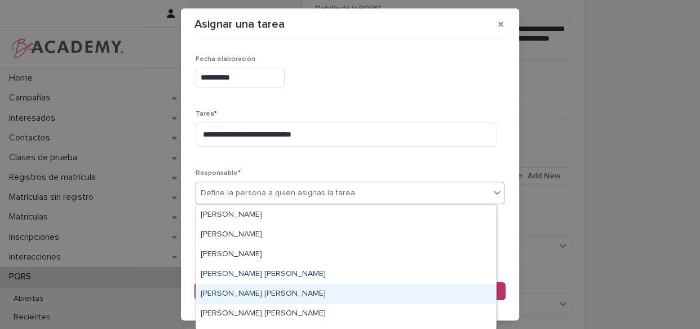
scroll to position [41, 0]
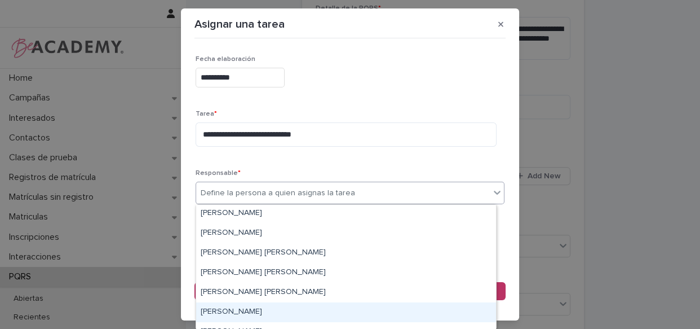
click at [383, 304] on div "[PERSON_NAME]" at bounding box center [346, 312] width 300 height 20
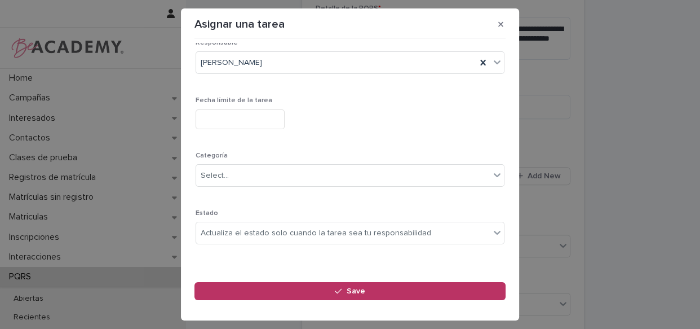
scroll to position [140, 0]
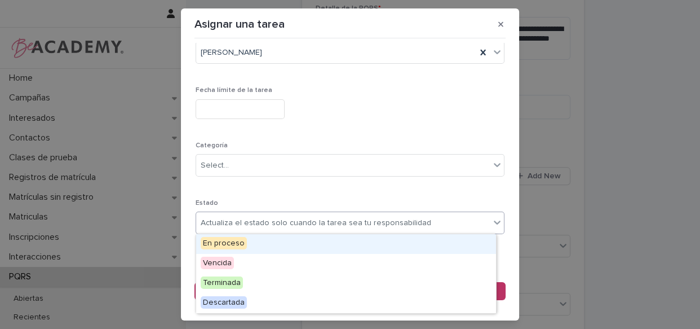
click at [418, 224] on div "Actualiza el estado solo cuando la tarea sea tu responsabilidad" at bounding box center [343, 223] width 294 height 19
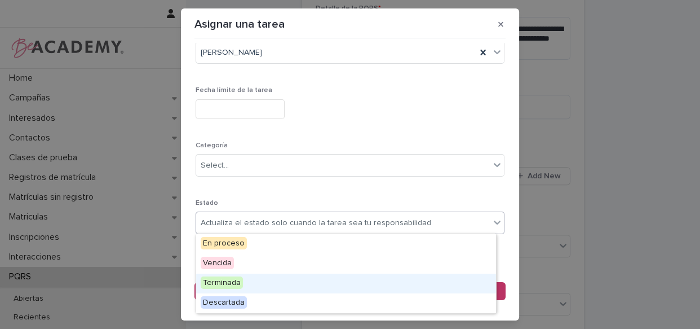
click at [350, 284] on div "Terminada" at bounding box center [346, 283] width 300 height 20
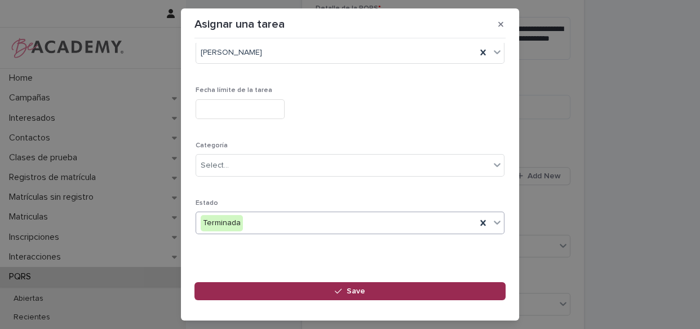
click at [369, 289] on button "Save" at bounding box center [349, 291] width 311 height 18
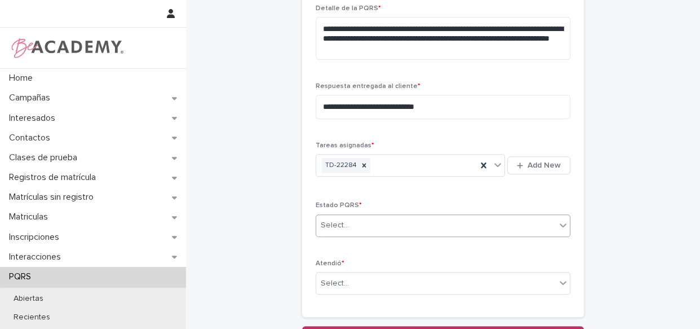
click at [417, 228] on div "Select..." at bounding box center [436, 225] width 240 height 19
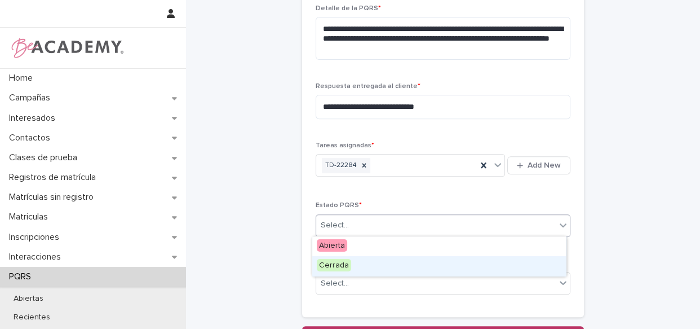
click at [382, 256] on div "Cerrada" at bounding box center [439, 266] width 254 height 20
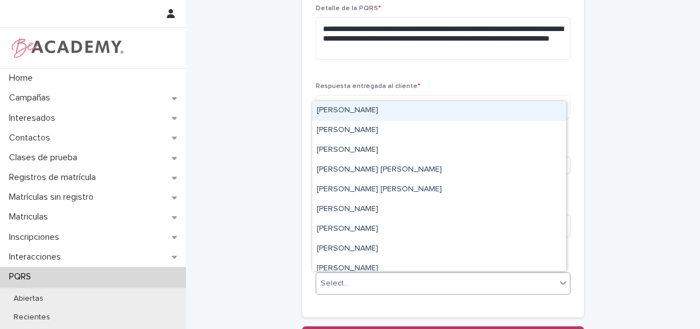
click at [374, 280] on div "Select..." at bounding box center [436, 283] width 240 height 19
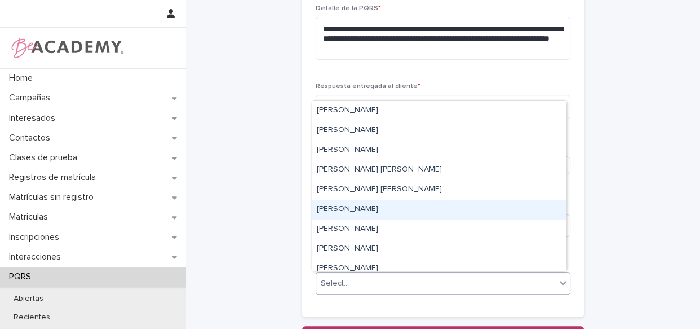
click at [392, 205] on div "[PERSON_NAME]" at bounding box center [439, 210] width 254 height 20
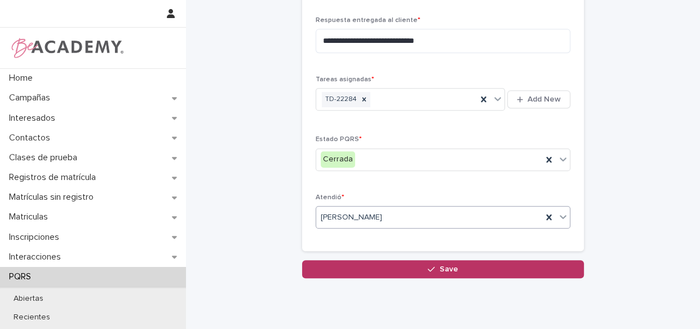
scroll to position [478, 0]
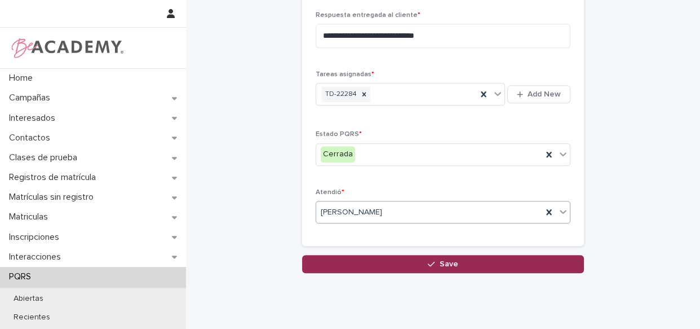
click at [440, 265] on span "Save" at bounding box center [449, 264] width 19 height 8
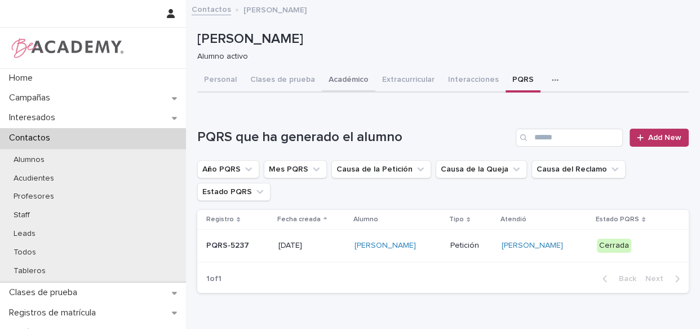
click at [333, 81] on button "Académico" at bounding box center [349, 81] width 54 height 24
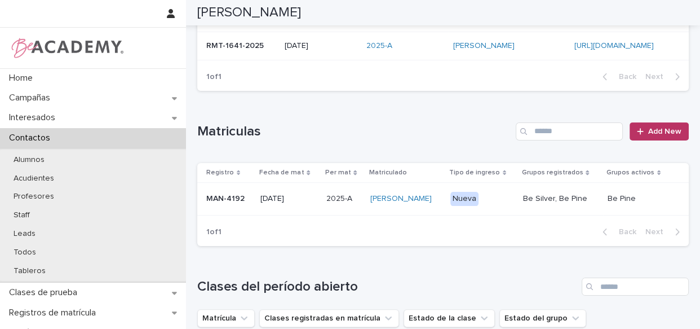
scroll to position [184, 0]
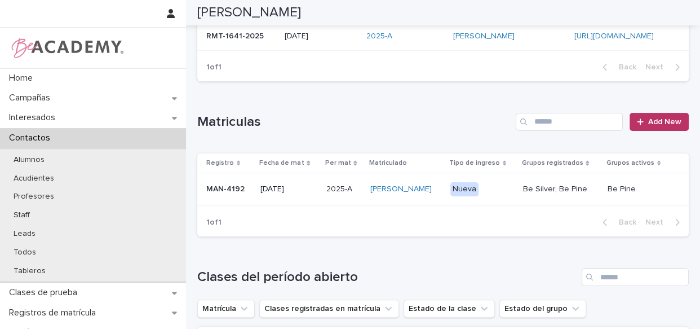
click at [507, 201] on div "Nueva" at bounding box center [482, 189] width 64 height 23
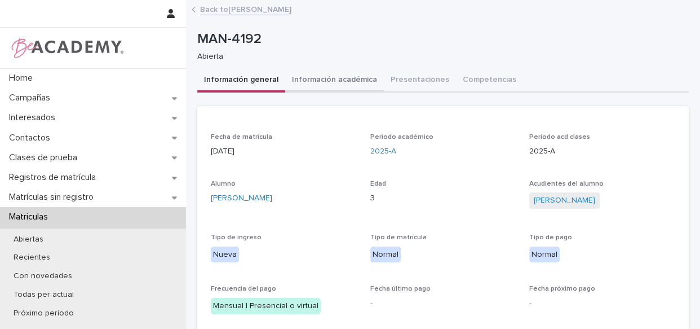
click at [336, 85] on button "Información académica" at bounding box center [334, 81] width 99 height 24
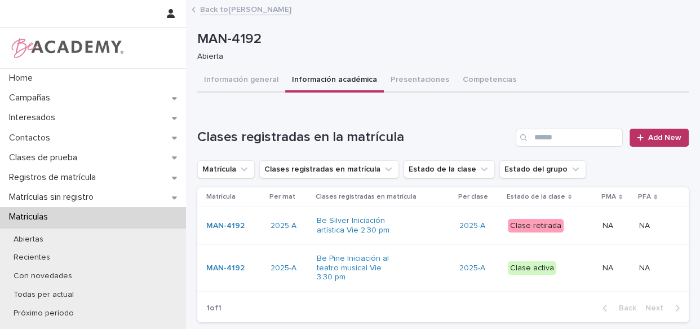
click at [426, 280] on div "Be Pine Iniciación al teatro musical Vie 3:30 pm" at bounding box center [384, 267] width 134 height 37
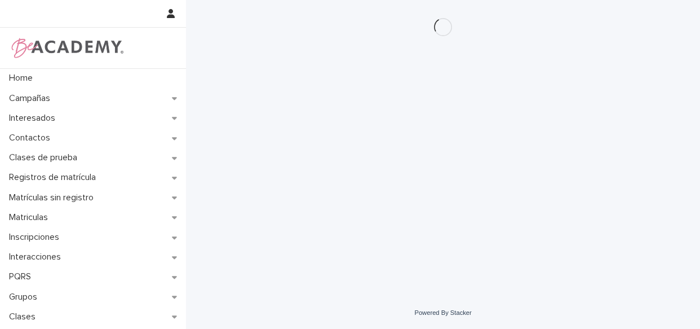
click at [429, 291] on div "Loading... Saving… Loading... Saving…" at bounding box center [443, 148] width 514 height 296
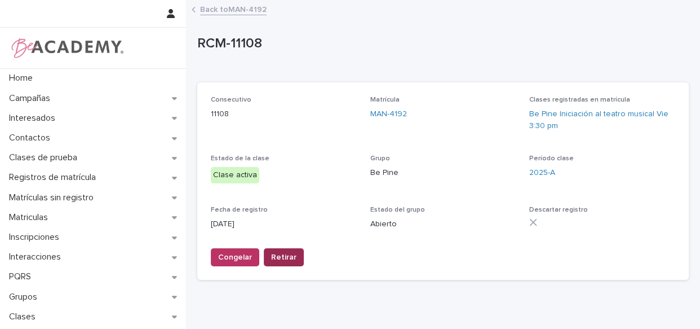
click at [289, 256] on span "Retirar" at bounding box center [283, 256] width 25 height 11
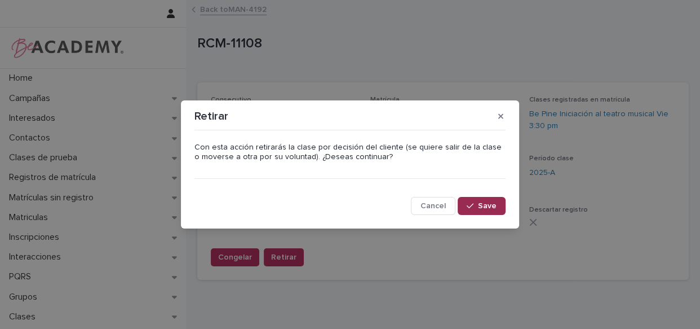
click at [493, 209] on span "Save" at bounding box center [487, 206] width 19 height 8
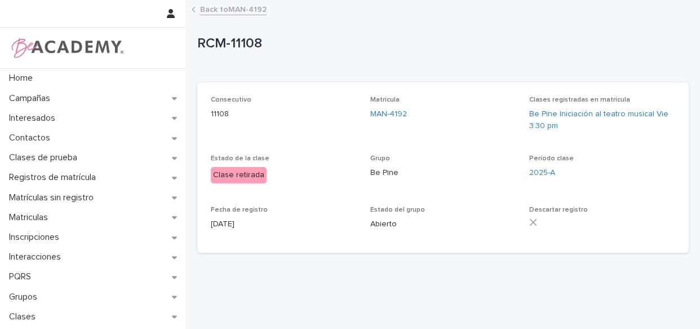
click at [229, 9] on link "Back to MAN-4192" at bounding box center [233, 8] width 67 height 13
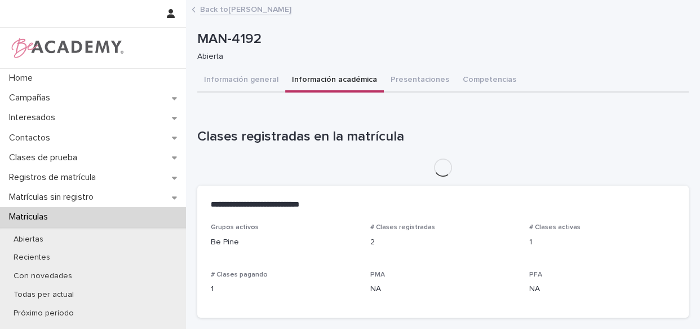
click at [215, 11] on link "Back to [PERSON_NAME]" at bounding box center [245, 8] width 91 height 13
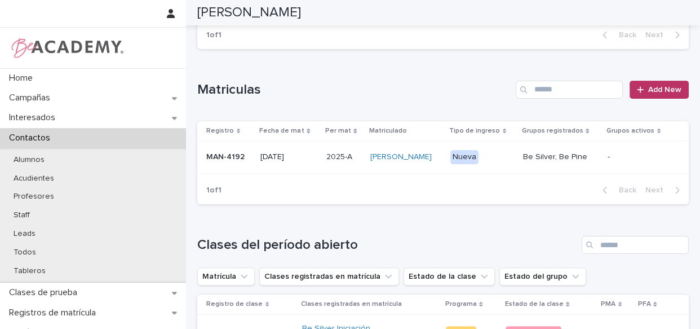
scroll to position [218, 0]
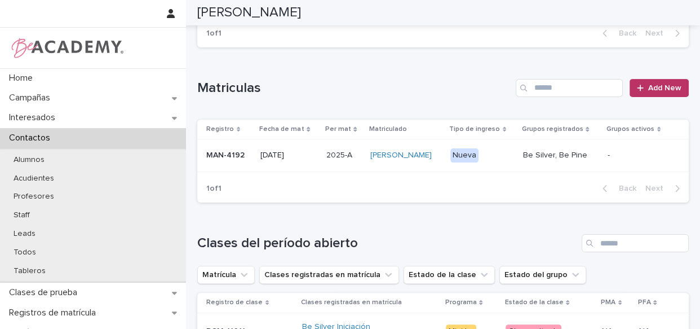
click at [506, 162] on p "Nueva" at bounding box center [482, 155] width 64 height 14
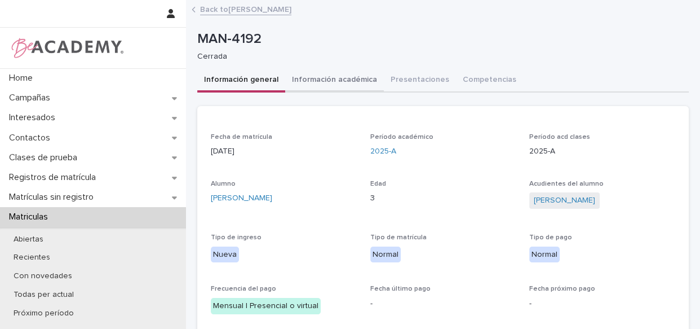
click at [333, 80] on button "Información académica" at bounding box center [334, 81] width 99 height 24
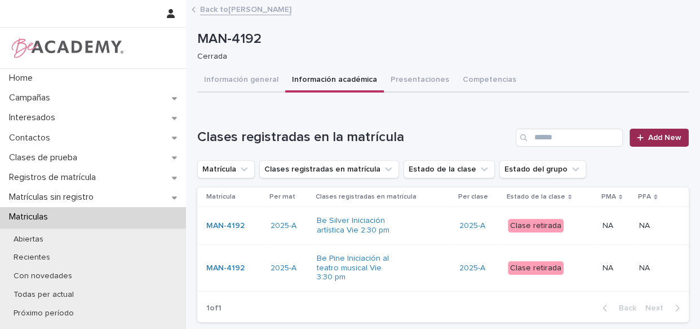
click at [663, 134] on span "Add New" at bounding box center [664, 138] width 33 height 8
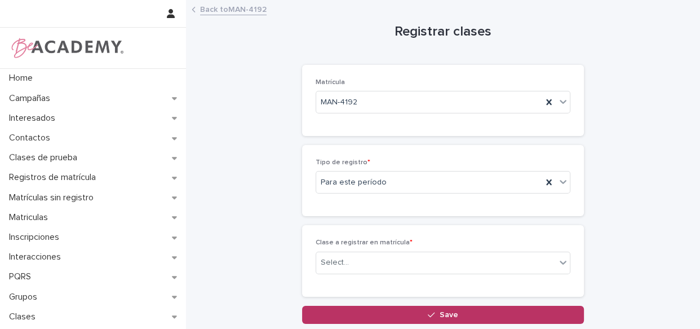
click at [444, 280] on div "Clase a registrar en matrícula * Select..." at bounding box center [443, 260] width 255 height 44
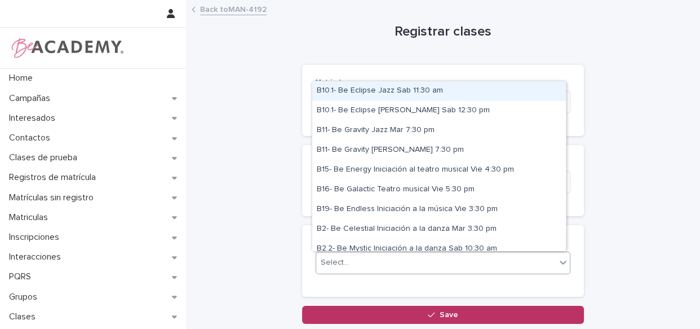
click at [454, 269] on div "Select..." at bounding box center [436, 262] width 240 height 19
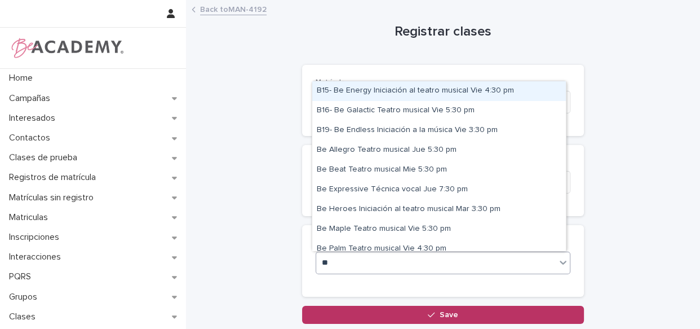
type input "***"
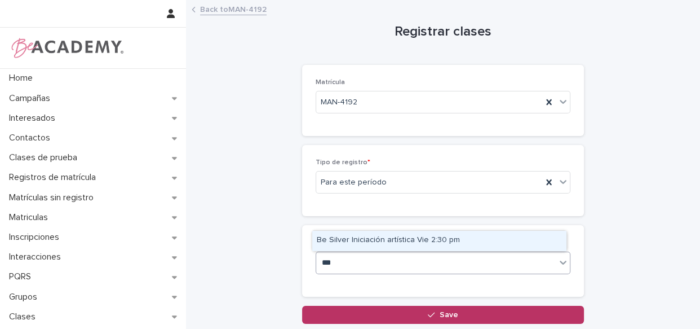
click at [450, 247] on div "Be Silver Iniciación artística Vie 2:30 pm" at bounding box center [439, 240] width 254 height 20
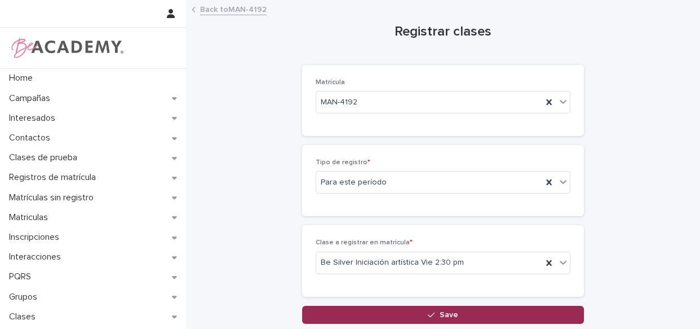
click at [433, 317] on div "button" at bounding box center [433, 315] width 11 height 8
